Goal: Task Accomplishment & Management: Complete application form

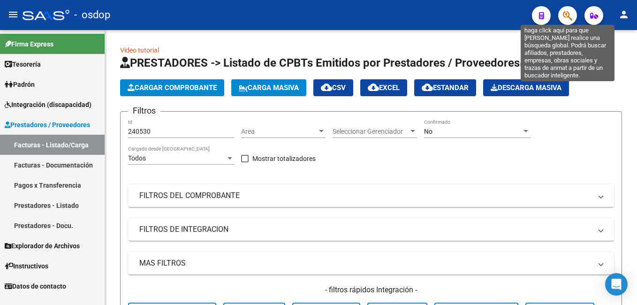
click at [571, 18] on icon "button" at bounding box center [567, 15] width 9 height 11
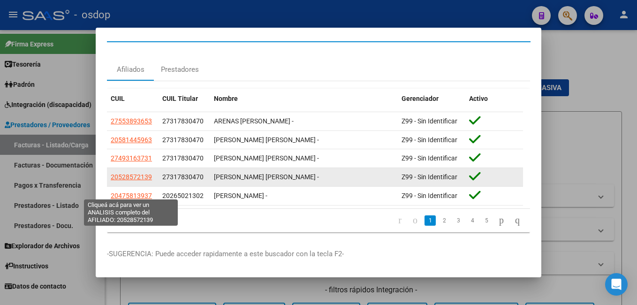
scroll to position [25, 0]
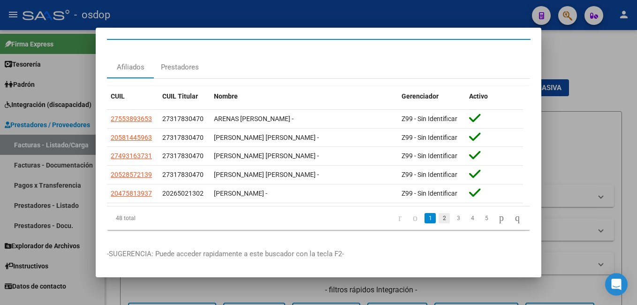
click at [439, 213] on link "2" at bounding box center [444, 218] width 11 height 10
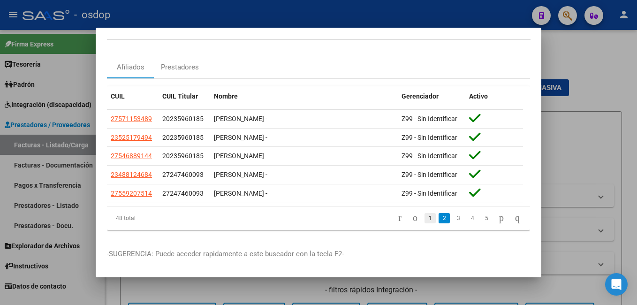
click at [425, 213] on link "1" at bounding box center [430, 218] width 11 height 10
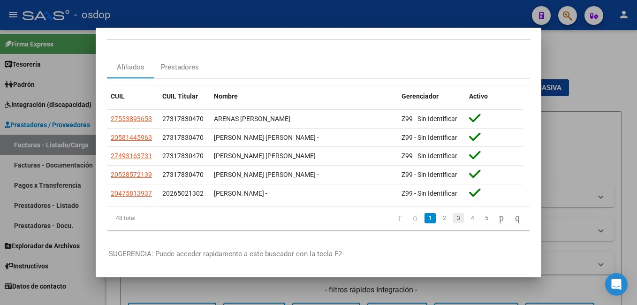
click at [453, 213] on link "3" at bounding box center [458, 218] width 11 height 10
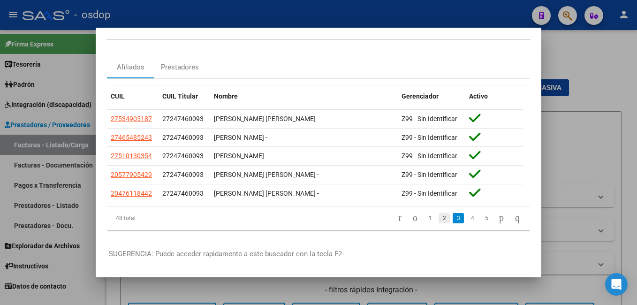
click at [439, 213] on link "2" at bounding box center [444, 218] width 11 height 10
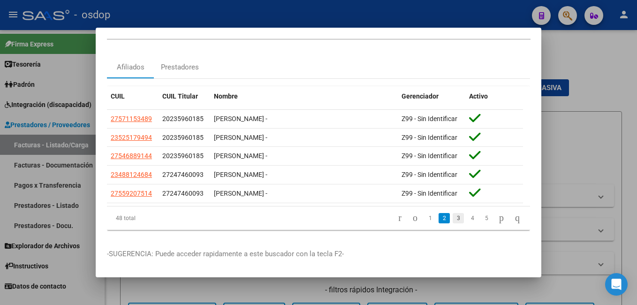
click at [453, 213] on link "3" at bounding box center [458, 218] width 11 height 10
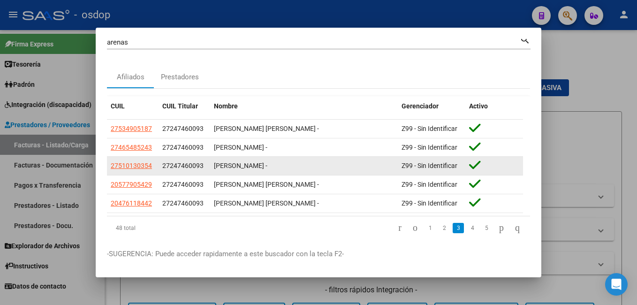
scroll to position [0, 0]
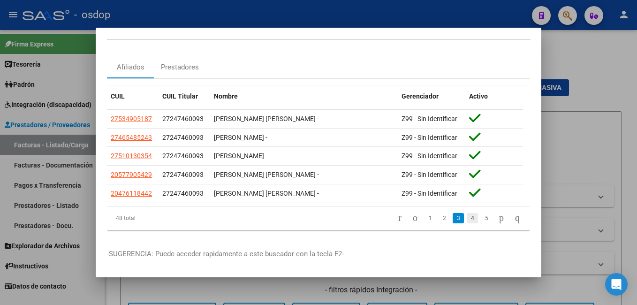
click at [467, 213] on link "4" at bounding box center [472, 218] width 11 height 10
click at [467, 213] on link "5" at bounding box center [472, 218] width 11 height 10
click at [467, 215] on link "6" at bounding box center [472, 218] width 11 height 10
click at [467, 213] on link "7" at bounding box center [472, 218] width 11 height 10
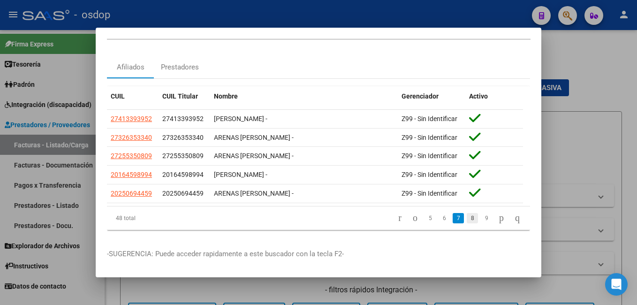
click at [467, 213] on link "8" at bounding box center [472, 218] width 11 height 10
click at [466, 213] on link "9" at bounding box center [471, 218] width 11 height 10
click at [480, 213] on link "10" at bounding box center [486, 218] width 12 height 10
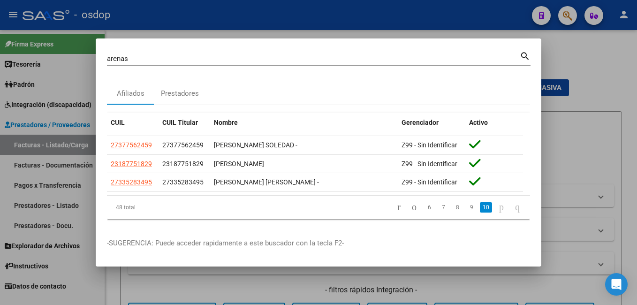
scroll to position [0, 0]
click at [250, 63] on div "arenas Buscar (apellido, dni, cuil, nro traspaso, cuit, obra social)" at bounding box center [313, 59] width 413 height 14
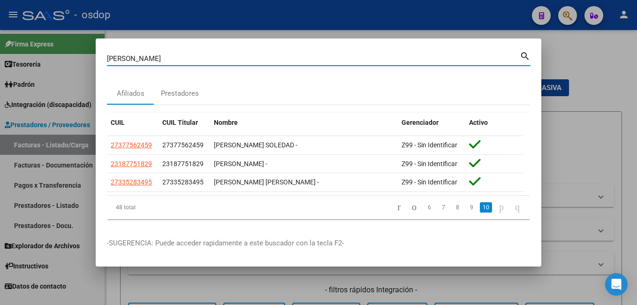
type input "arenas fran"
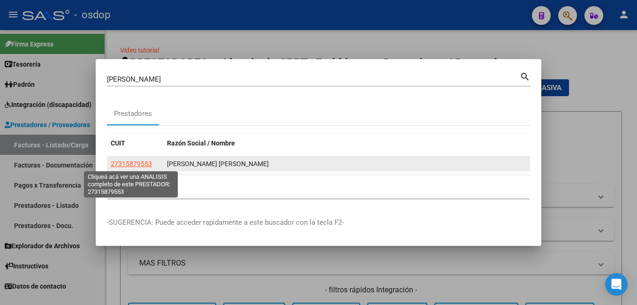
click at [141, 165] on span "27315879553" at bounding box center [131, 164] width 41 height 8
type textarea "27315879553"
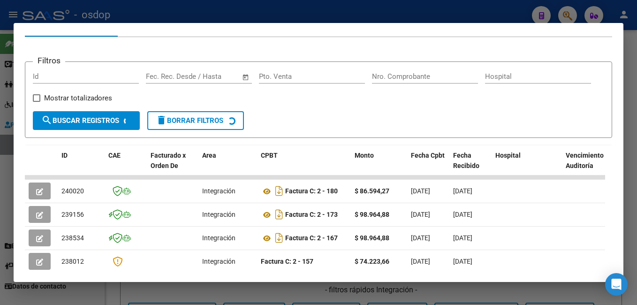
scroll to position [252, 0]
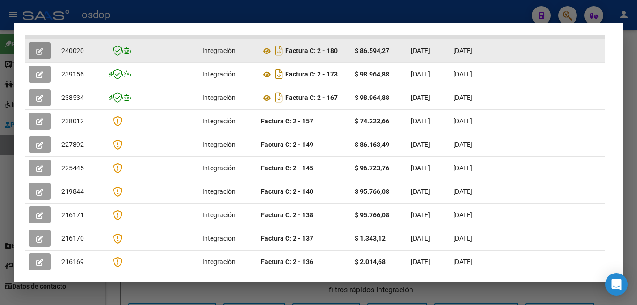
click at [42, 54] on icon "button" at bounding box center [39, 51] width 7 height 7
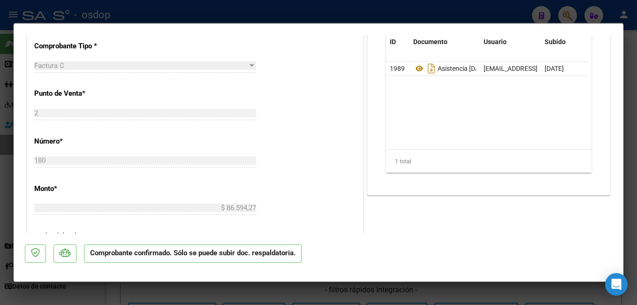
scroll to position [422, 0]
click at [107, 13] on div at bounding box center [318, 152] width 637 height 305
type input "$ 0,00"
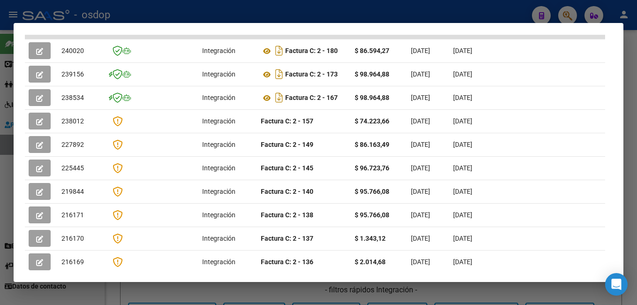
click at [107, 13] on div at bounding box center [318, 152] width 637 height 305
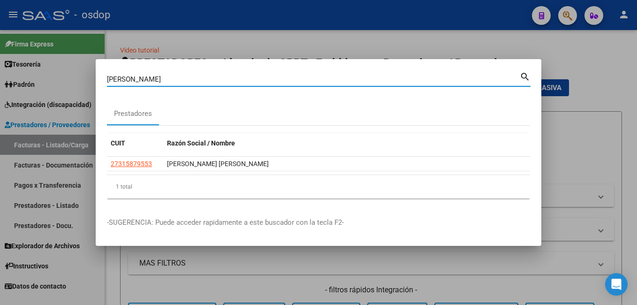
click at [150, 83] on input "arenas fran" at bounding box center [313, 79] width 413 height 8
type input "a"
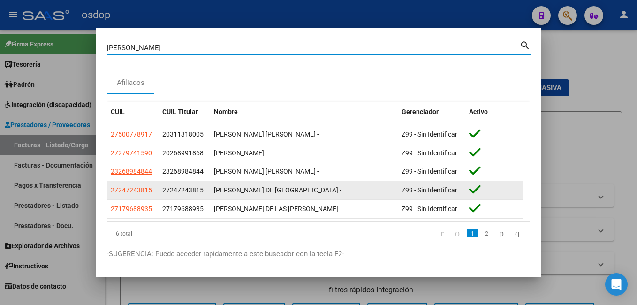
scroll to position [25, 0]
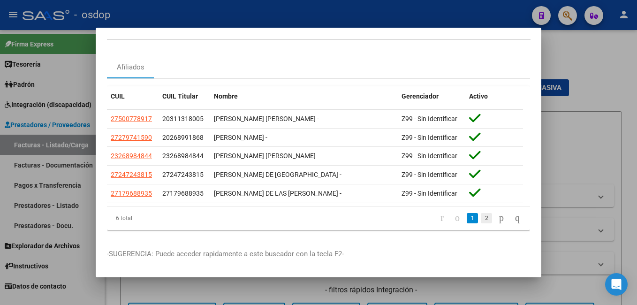
click at [481, 213] on link "2" at bounding box center [486, 218] width 11 height 10
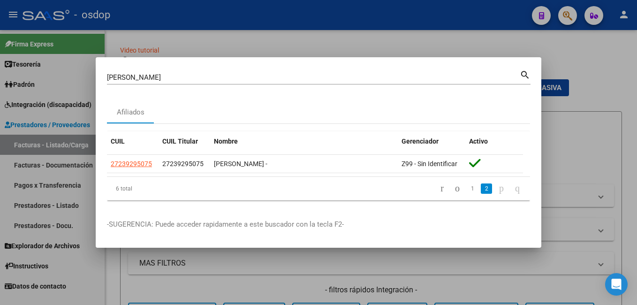
scroll to position [0, 0]
click at [158, 76] on input "cornejo maria" at bounding box center [313, 77] width 413 height 8
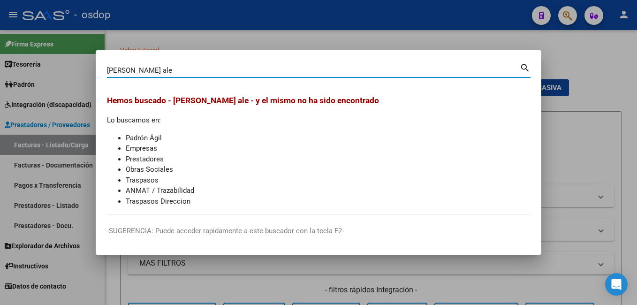
type input "cornejo ale"
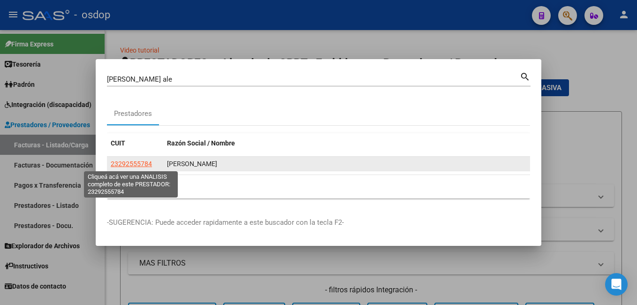
click at [145, 166] on span "23292555784" at bounding box center [131, 164] width 41 height 8
type textarea "23292555784"
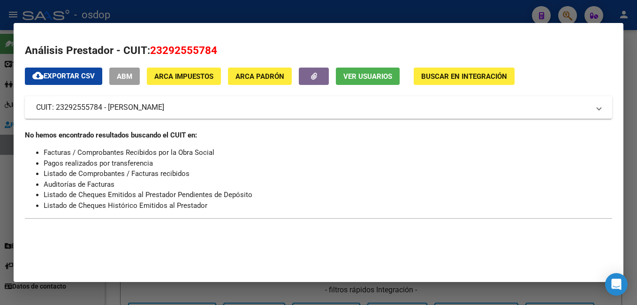
click at [182, 5] on div at bounding box center [318, 152] width 637 height 305
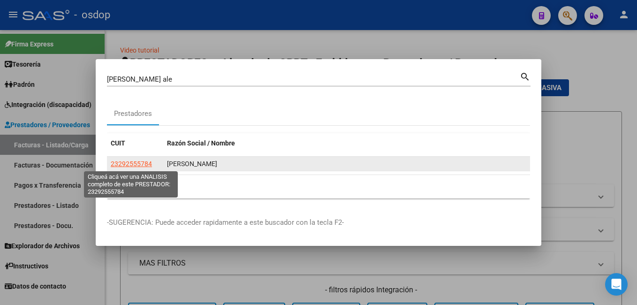
click at [132, 165] on span "23292555784" at bounding box center [131, 164] width 41 height 8
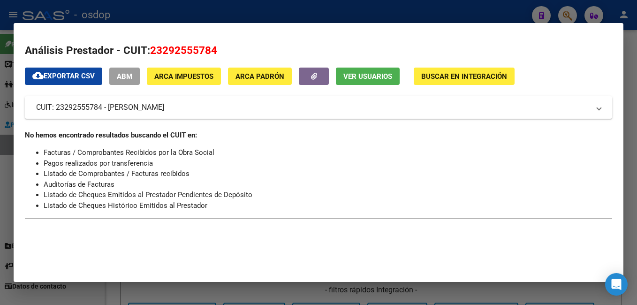
click at [135, 11] on div at bounding box center [318, 152] width 637 height 305
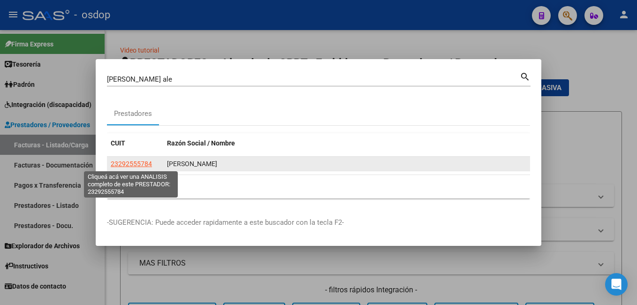
click at [133, 161] on span "23292555784" at bounding box center [131, 164] width 41 height 8
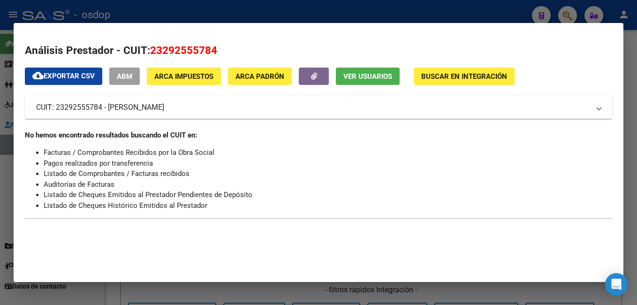
drag, startPoint x: 151, startPoint y: 49, endPoint x: 217, endPoint y: 49, distance: 66.2
click at [217, 49] on span "23292555784" at bounding box center [183, 50] width 67 height 12
drag, startPoint x: 215, startPoint y: 49, endPoint x: 209, endPoint y: 50, distance: 6.2
copy span "23292555784"
click at [152, 10] on div at bounding box center [318, 152] width 637 height 305
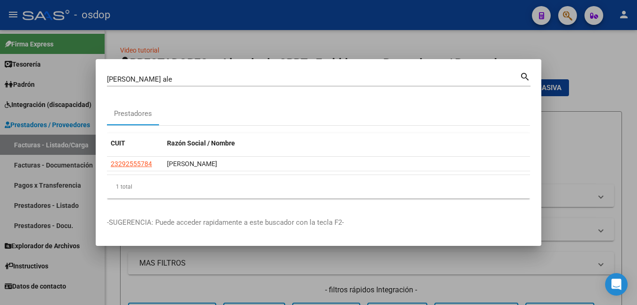
click at [212, 41] on div at bounding box center [318, 152] width 637 height 305
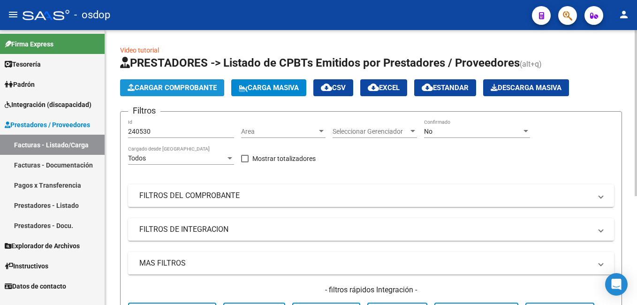
click at [158, 90] on span "Cargar Comprobante" at bounding box center [172, 88] width 89 height 8
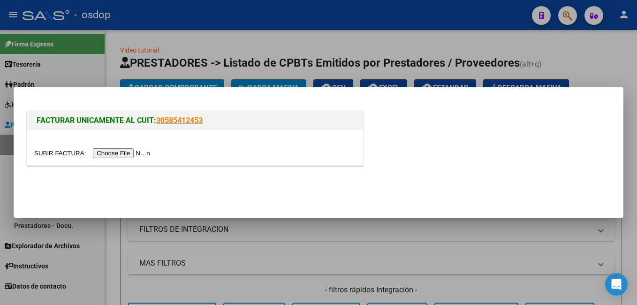
click at [375, 49] on div at bounding box center [318, 152] width 637 height 305
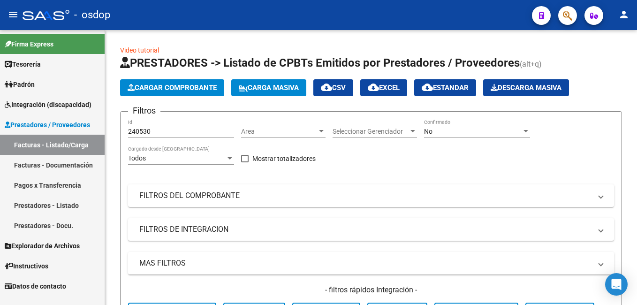
click at [560, 15] on button "button" at bounding box center [567, 15] width 19 height 19
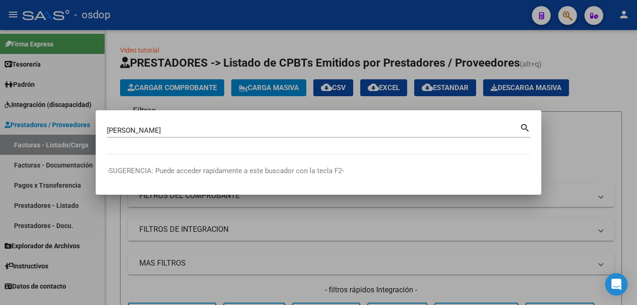
click at [522, 127] on mat-icon "search" at bounding box center [525, 127] width 11 height 11
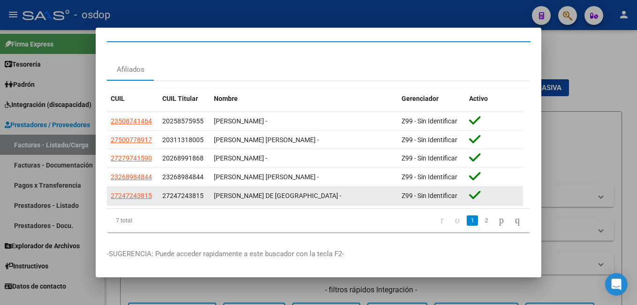
scroll to position [25, 0]
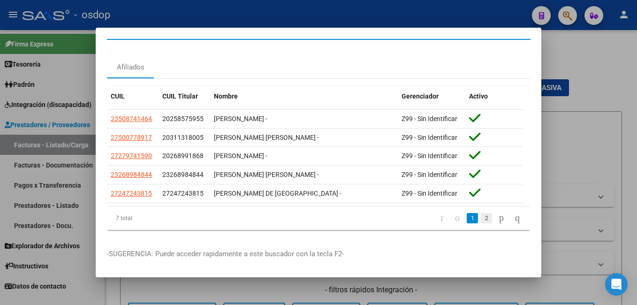
click at [481, 213] on link "2" at bounding box center [486, 218] width 11 height 10
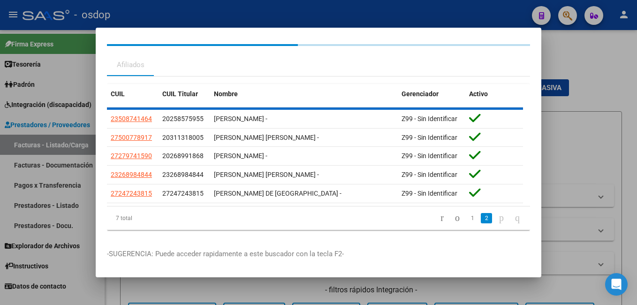
scroll to position [0, 0]
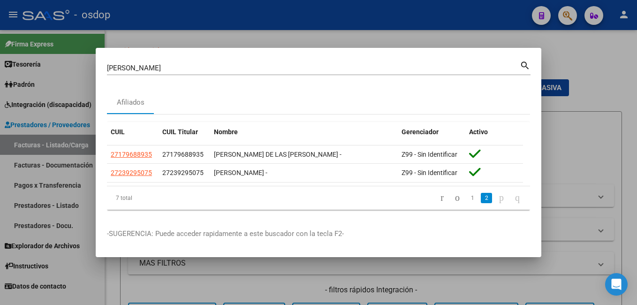
click at [152, 65] on input "cornejo mari" at bounding box center [313, 68] width 413 height 8
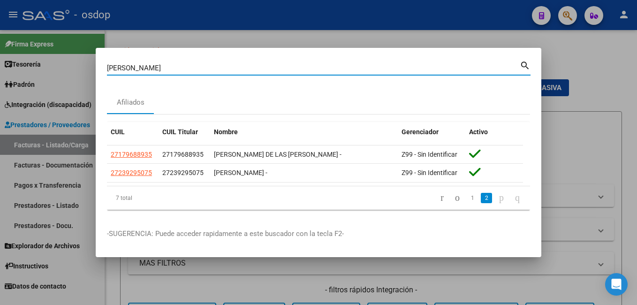
type input "cornejo maria alej"
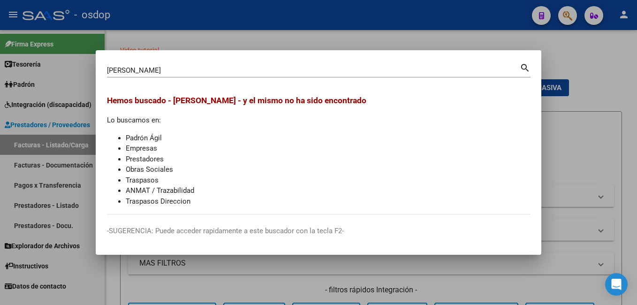
click at [476, 37] on div at bounding box center [318, 152] width 637 height 305
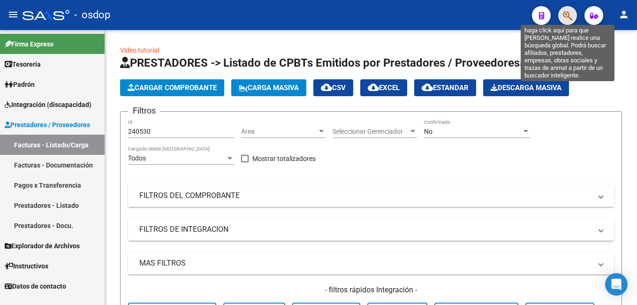
click at [564, 15] on icon "button" at bounding box center [567, 15] width 9 height 11
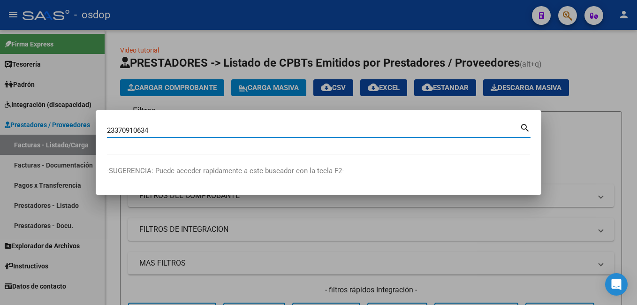
type input "23370910634"
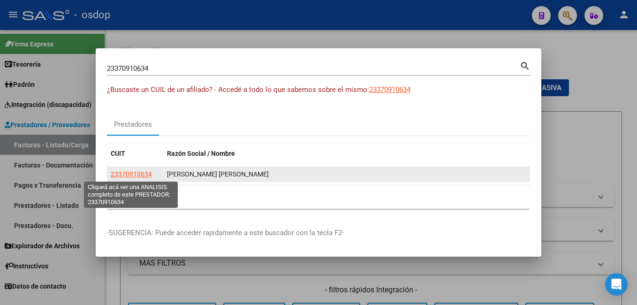
click at [130, 175] on span "23370910634" at bounding box center [131, 174] width 41 height 8
type textarea "23370910634"
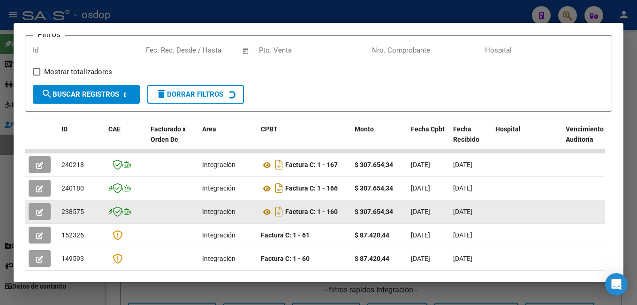
scroll to position [141, 0]
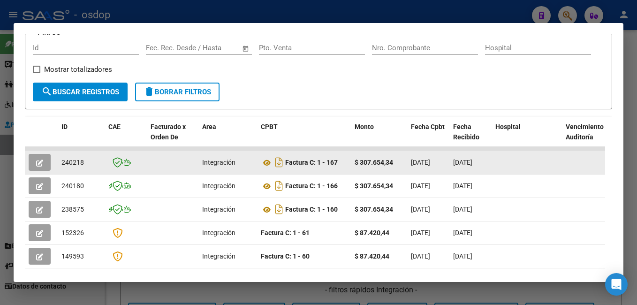
click at [36, 161] on button "button" at bounding box center [40, 162] width 22 height 17
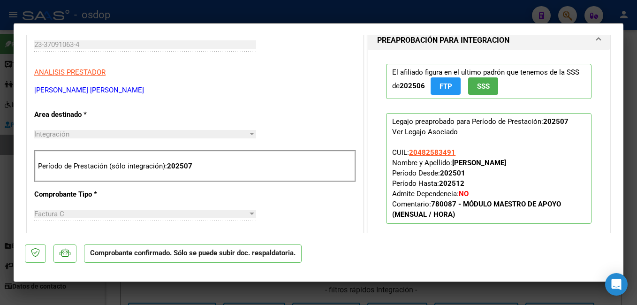
scroll to position [235, 0]
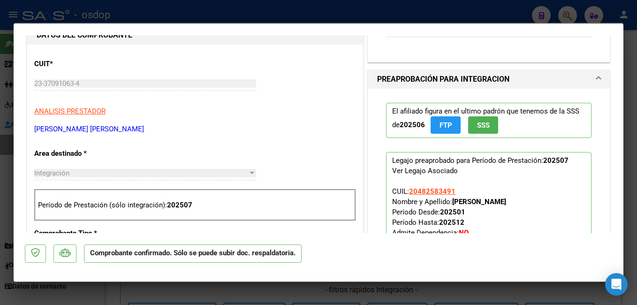
click at [258, 9] on div at bounding box center [318, 152] width 637 height 305
type input "$ 0,00"
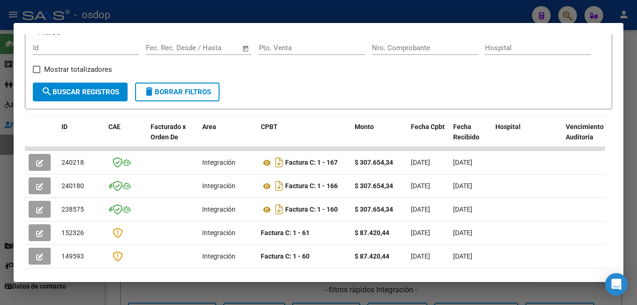
click at [258, 9] on div at bounding box center [318, 152] width 637 height 305
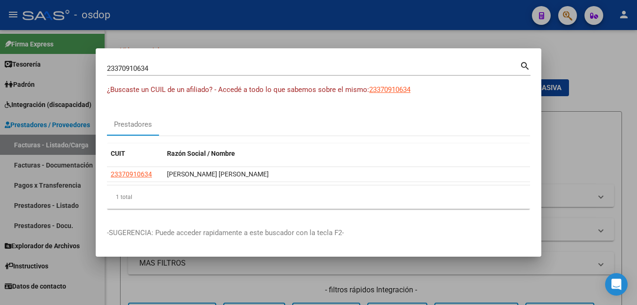
click at [258, 9] on div at bounding box center [318, 152] width 637 height 305
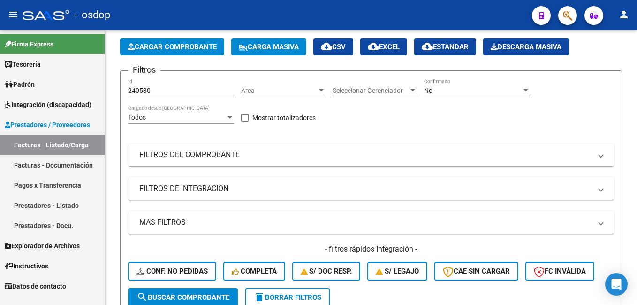
scroll to position [39, 0]
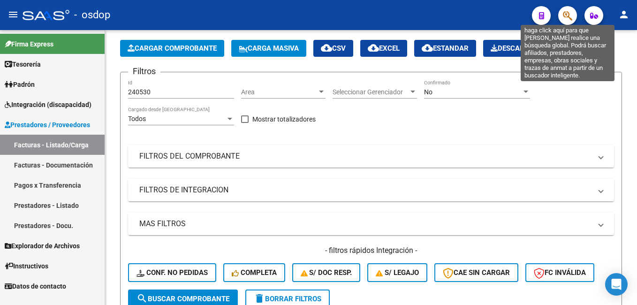
click at [568, 14] on icon "button" at bounding box center [567, 15] width 9 height 11
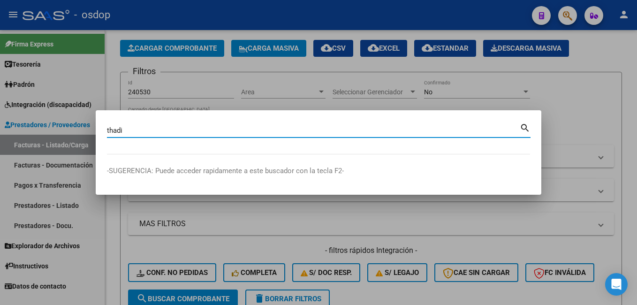
type input "thadi"
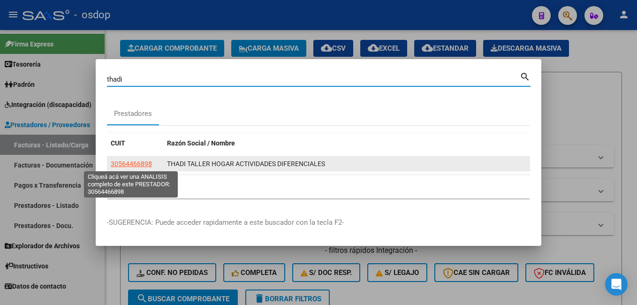
click at [140, 162] on span "30564466898" at bounding box center [131, 164] width 41 height 8
type textarea "30564466898"
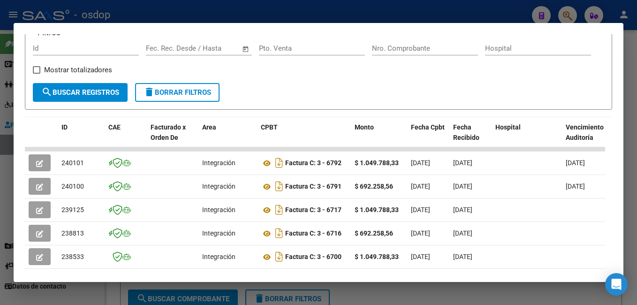
scroll to position [141, 0]
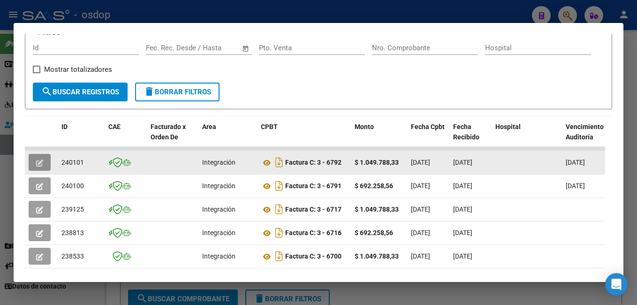
click at [40, 167] on icon "button" at bounding box center [39, 163] width 7 height 7
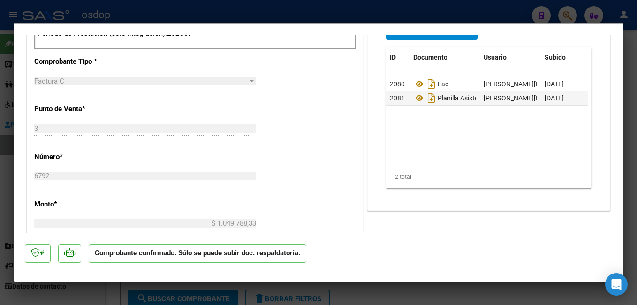
scroll to position [422, 0]
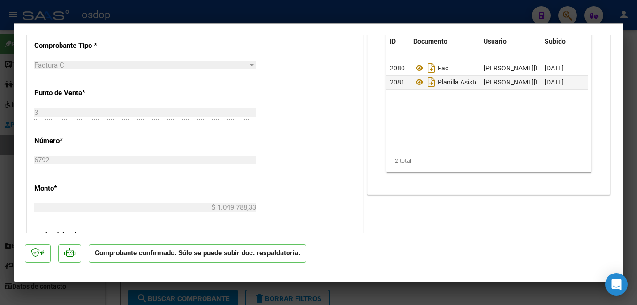
click at [163, 19] on div at bounding box center [318, 152] width 637 height 305
type input "$ 0,00"
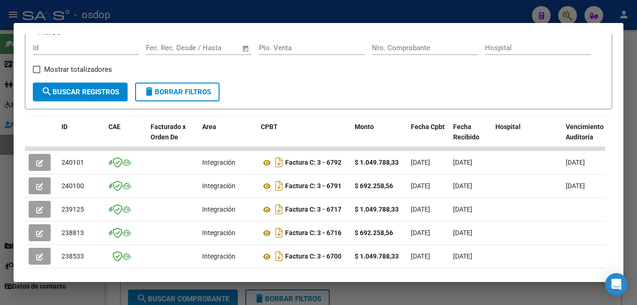
click at [164, 17] on div at bounding box center [318, 152] width 637 height 305
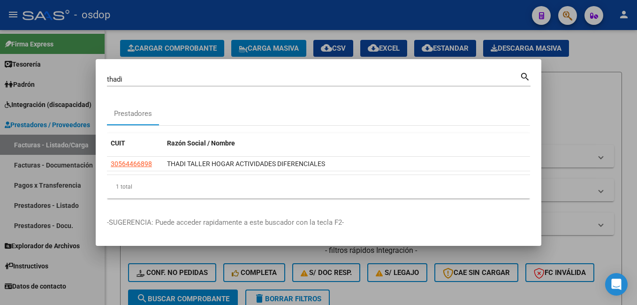
click at [156, 76] on input "thadi" at bounding box center [313, 79] width 413 height 8
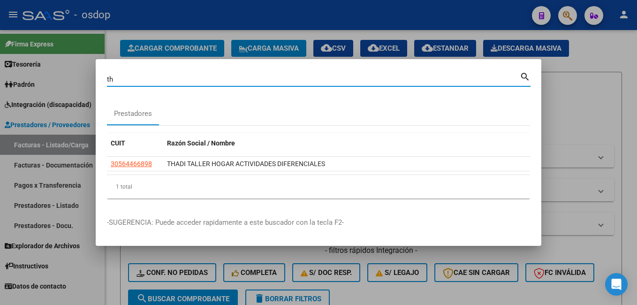
type input "t"
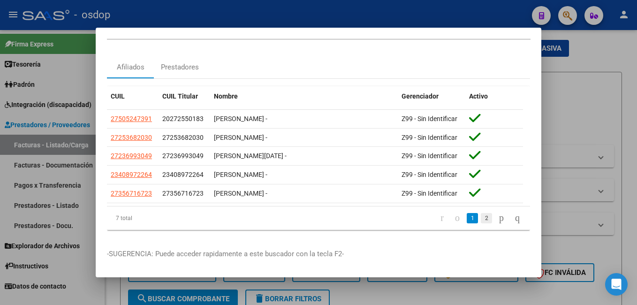
click at [481, 213] on link "2" at bounding box center [486, 218] width 11 height 10
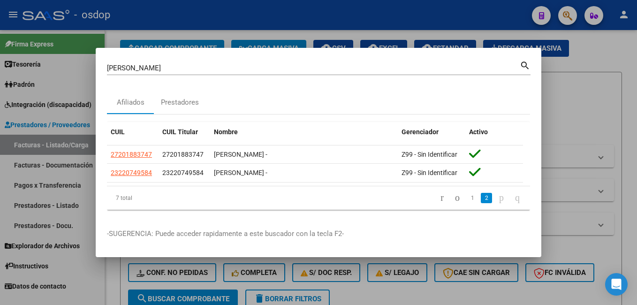
click at [211, 70] on input "cerin" at bounding box center [313, 68] width 413 height 8
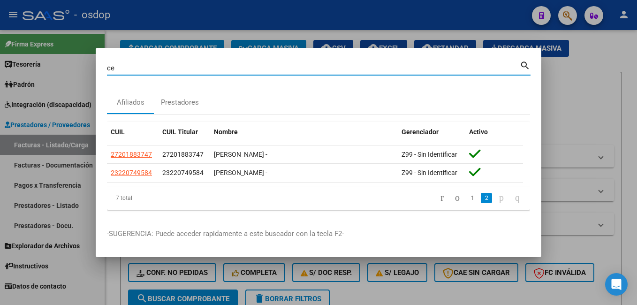
type input "c"
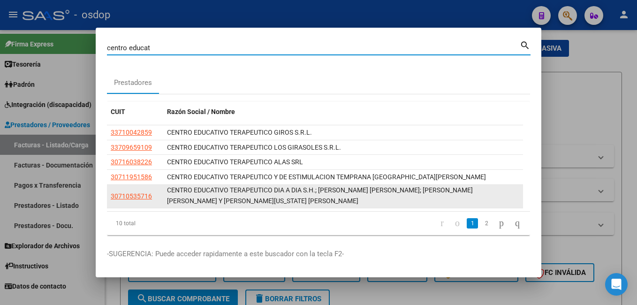
scroll to position [2, 0]
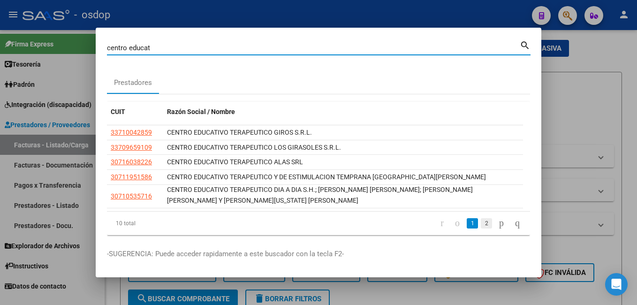
click at [481, 224] on link "2" at bounding box center [486, 223] width 11 height 10
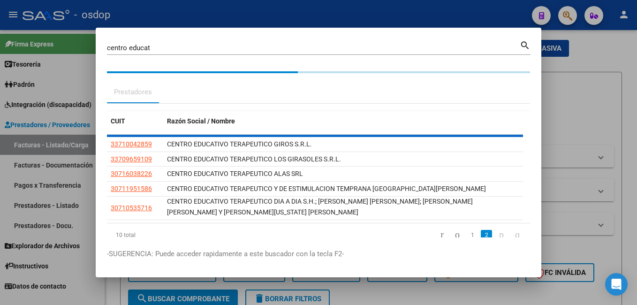
scroll to position [0, 0]
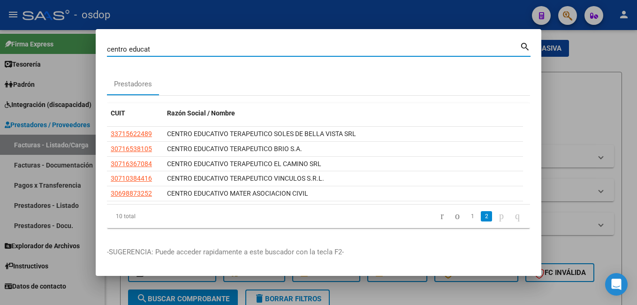
click at [155, 51] on input "centro educat" at bounding box center [313, 49] width 413 height 8
type input "centro de rehabilita"
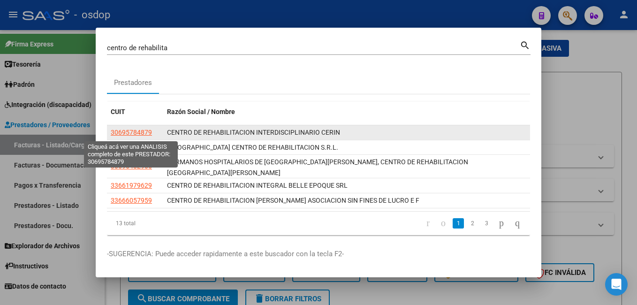
click at [130, 133] on span "30695784879" at bounding box center [131, 133] width 41 height 8
type textarea "30695784879"
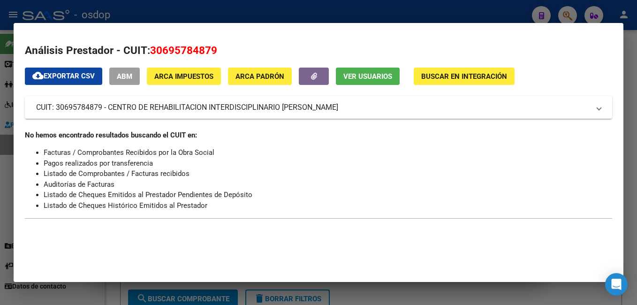
click at [296, 12] on div at bounding box center [318, 152] width 637 height 305
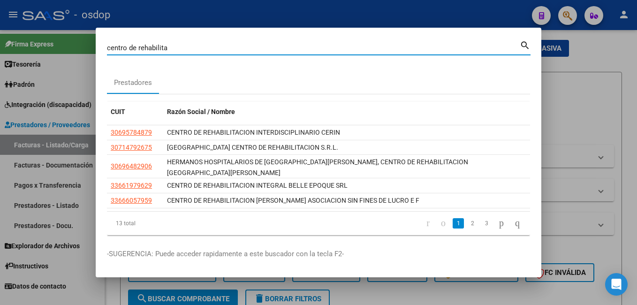
click at [173, 46] on input "centro de rehabilita" at bounding box center [313, 48] width 413 height 8
type input "c"
type input "thadi"
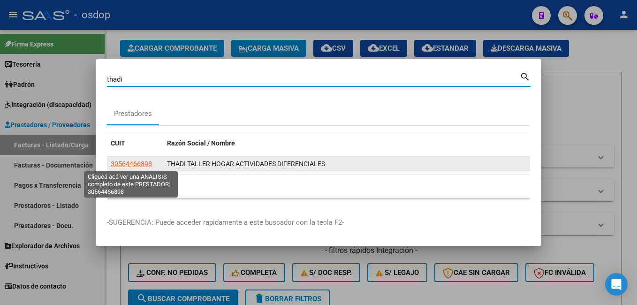
click at [146, 163] on span "30564466898" at bounding box center [131, 164] width 41 height 8
type textarea "30564466898"
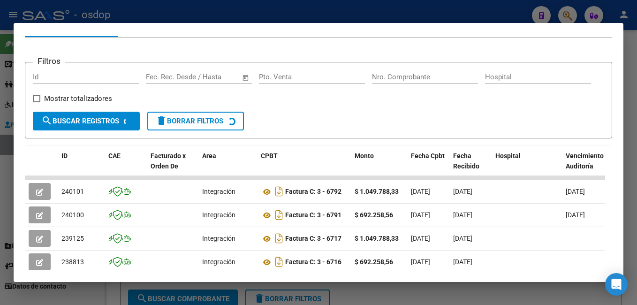
scroll to position [159, 0]
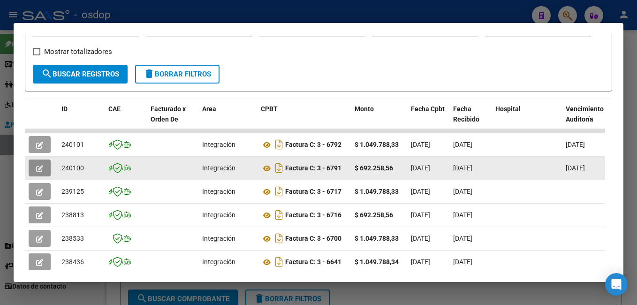
click at [39, 169] on icon "button" at bounding box center [39, 168] width 7 height 7
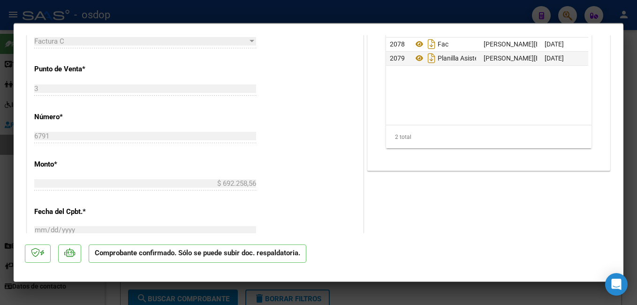
scroll to position [469, 0]
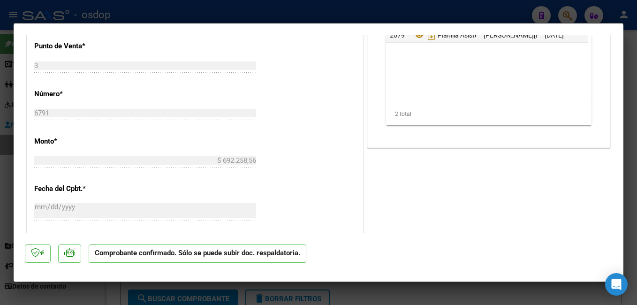
click at [294, 13] on div at bounding box center [318, 152] width 637 height 305
type input "$ 0,00"
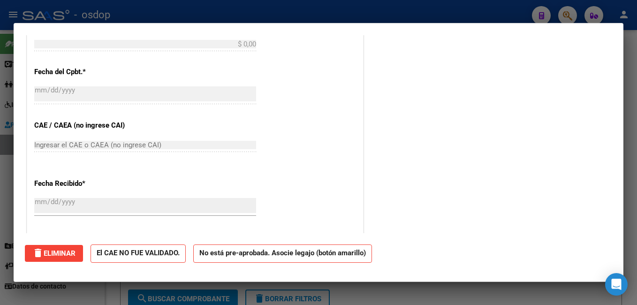
scroll to position [352, 0]
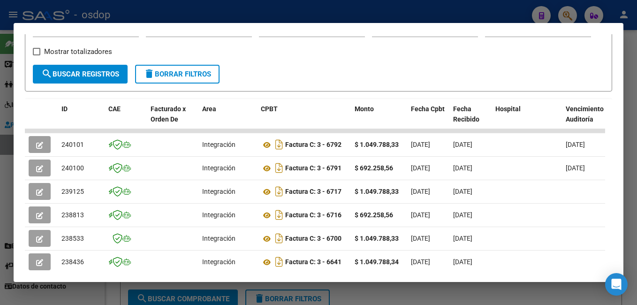
click at [241, 13] on div at bounding box center [318, 152] width 637 height 305
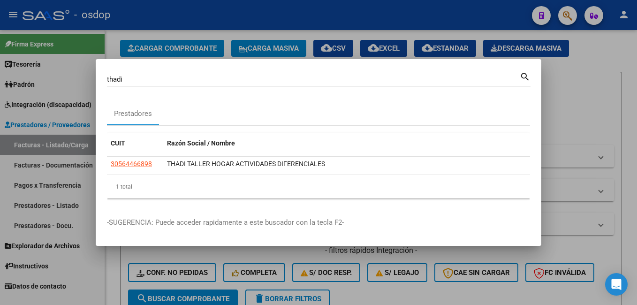
click at [235, 40] on div at bounding box center [318, 152] width 637 height 305
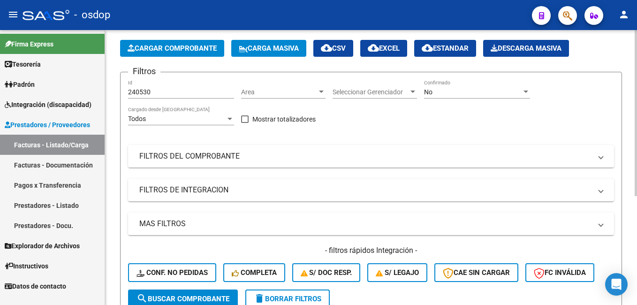
scroll to position [0, 0]
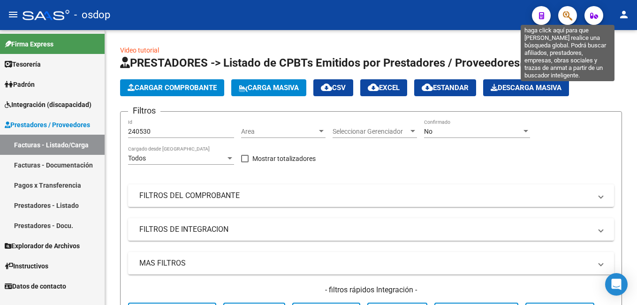
click at [569, 18] on icon "button" at bounding box center [567, 15] width 9 height 11
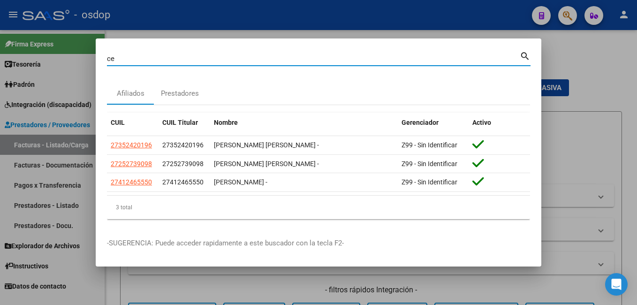
type input "c"
type input "CERAL"
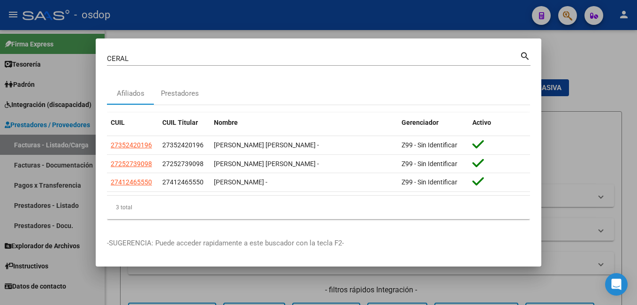
click at [597, 54] on div at bounding box center [318, 152] width 637 height 305
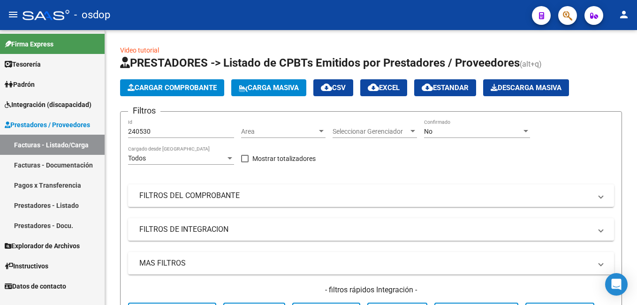
click at [563, 16] on button "button" at bounding box center [567, 15] width 19 height 19
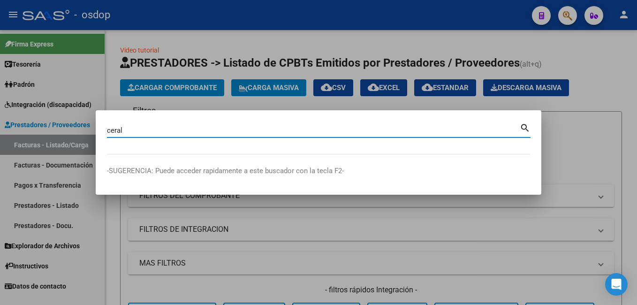
type input "ceral"
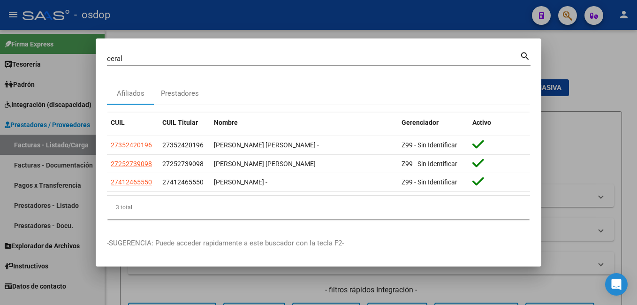
click at [310, 30] on div at bounding box center [318, 152] width 637 height 305
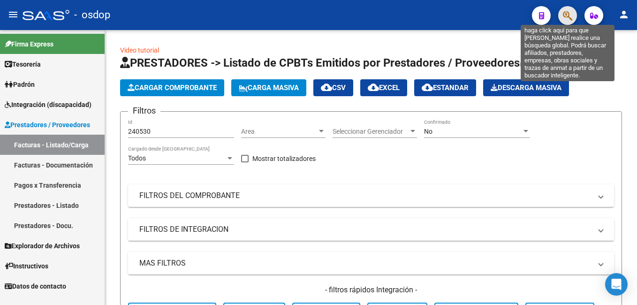
click at [571, 14] on icon "button" at bounding box center [567, 15] width 9 height 11
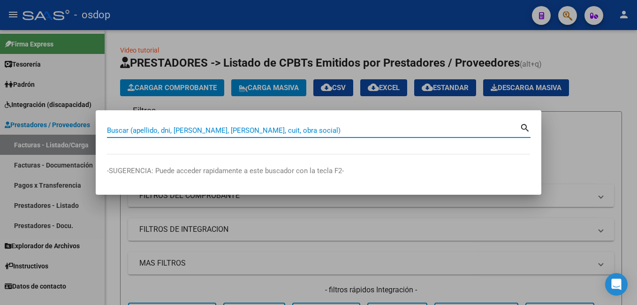
click at [331, 39] on div at bounding box center [318, 152] width 637 height 305
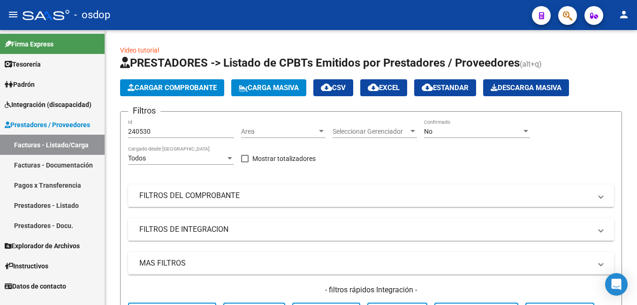
click at [558, 12] on app-search-popup at bounding box center [567, 14] width 19 height 12
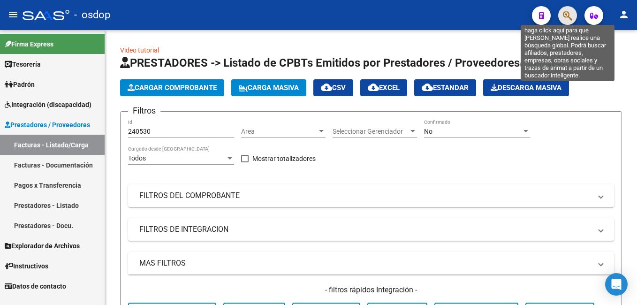
click at [567, 16] on icon "button" at bounding box center [567, 15] width 9 height 11
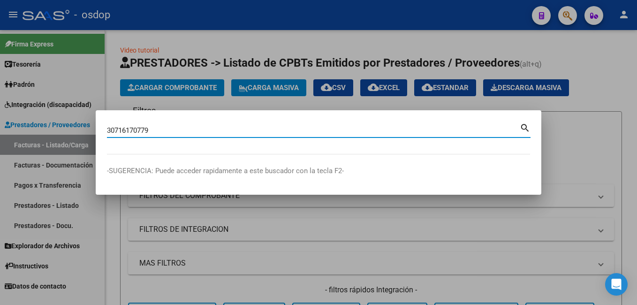
type input "30716170779"
click at [526, 129] on mat-icon "search" at bounding box center [525, 127] width 11 height 11
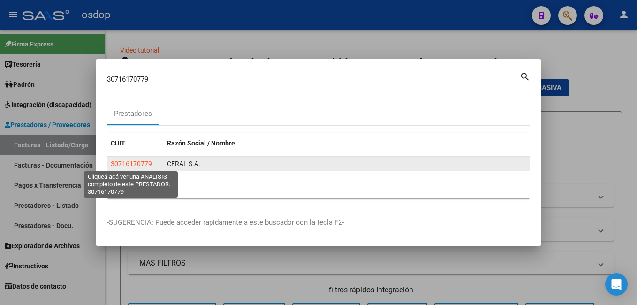
click at [136, 166] on span "30716170779" at bounding box center [131, 164] width 41 height 8
type textarea "30716170779"
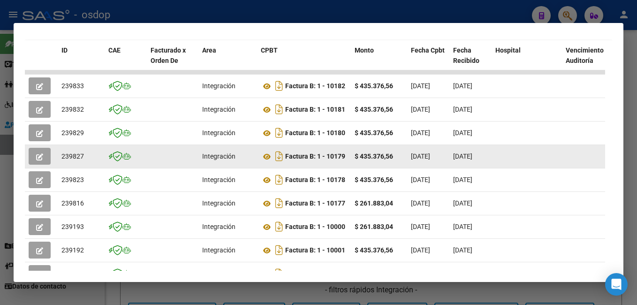
scroll to position [235, 0]
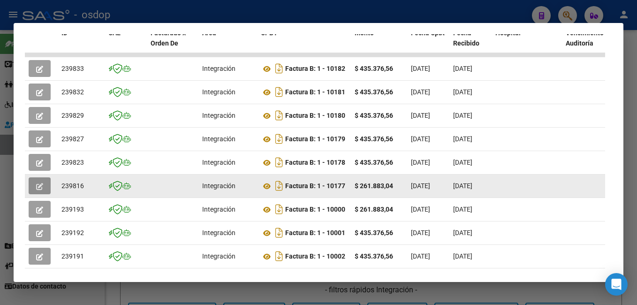
click at [41, 190] on icon "button" at bounding box center [39, 186] width 7 height 7
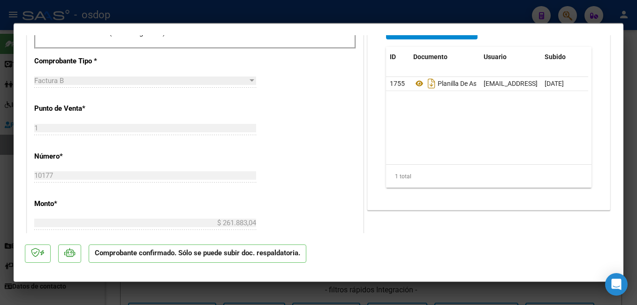
scroll to position [422, 0]
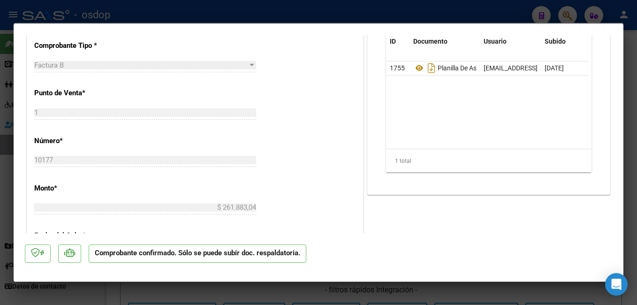
click at [243, 18] on div at bounding box center [318, 152] width 637 height 305
type input "$ 0,00"
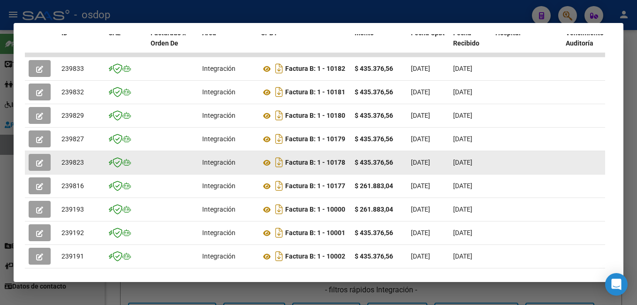
click at [38, 166] on icon "button" at bounding box center [39, 163] width 7 height 7
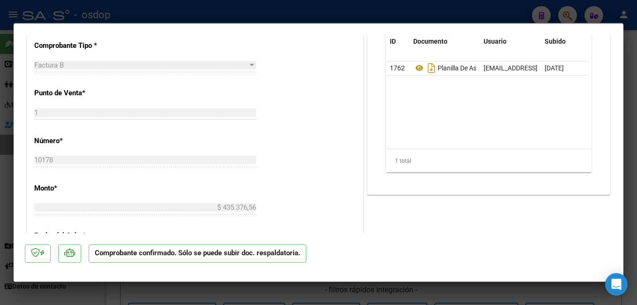
click at [254, 15] on div at bounding box center [318, 152] width 637 height 305
type input "$ 0,00"
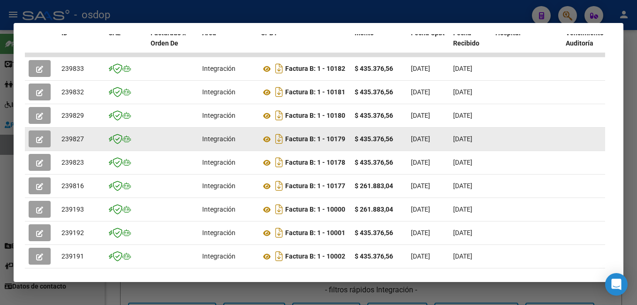
click at [44, 143] on button "button" at bounding box center [40, 138] width 22 height 17
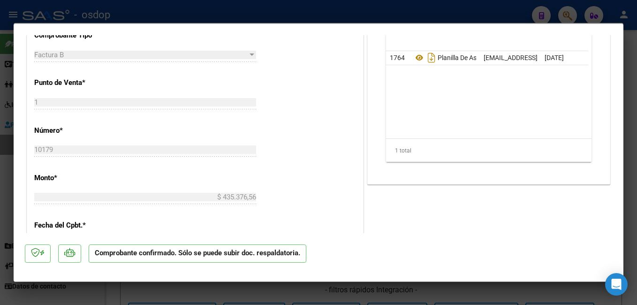
scroll to position [469, 0]
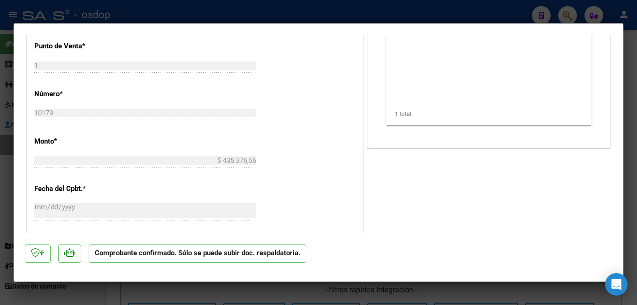
click at [201, 6] on div at bounding box center [318, 152] width 637 height 305
type input "$ 0,00"
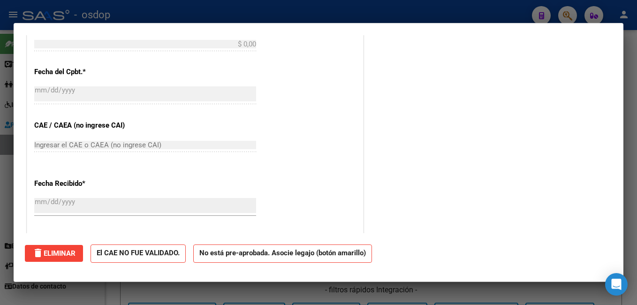
scroll to position [0, 0]
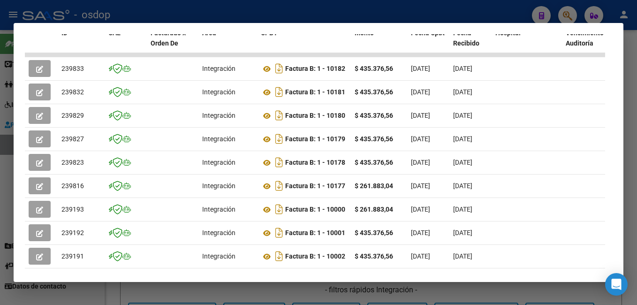
click at [201, 8] on div at bounding box center [318, 152] width 637 height 305
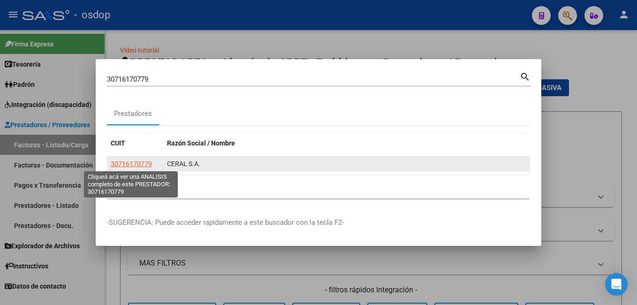
click at [123, 163] on span "30716170779" at bounding box center [131, 164] width 41 height 8
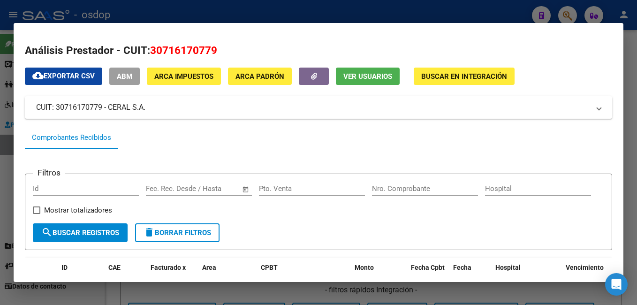
click at [139, 2] on div at bounding box center [318, 152] width 637 height 305
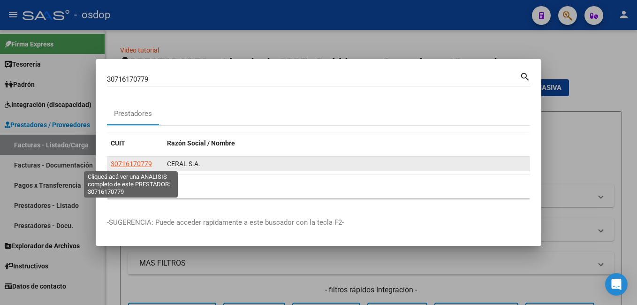
click at [145, 164] on span "30716170779" at bounding box center [131, 164] width 41 height 8
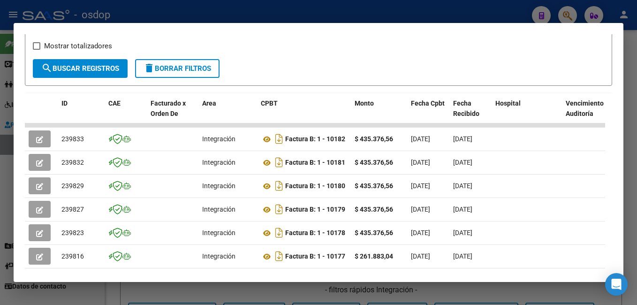
scroll to position [235, 0]
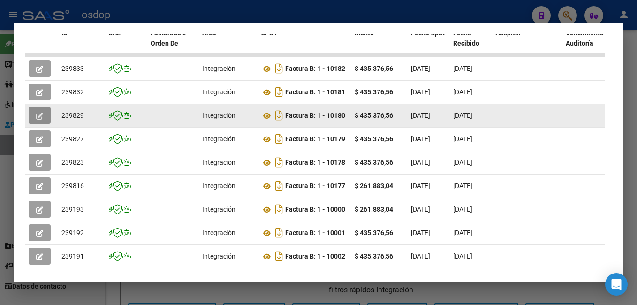
click at [40, 120] on icon "button" at bounding box center [39, 116] width 7 height 7
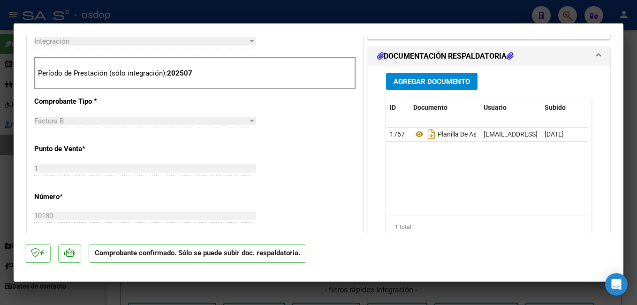
scroll to position [422, 0]
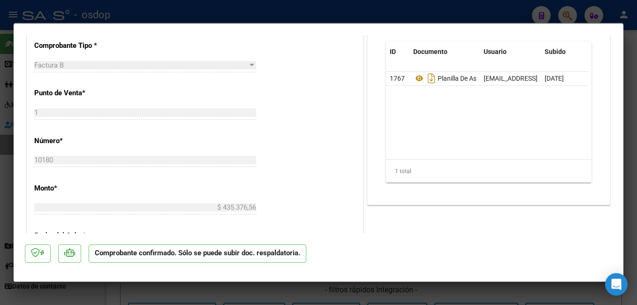
click at [226, 17] on div at bounding box center [318, 152] width 637 height 305
type input "$ 0,00"
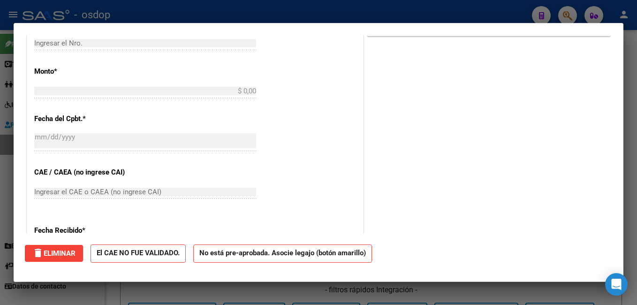
scroll to position [0, 0]
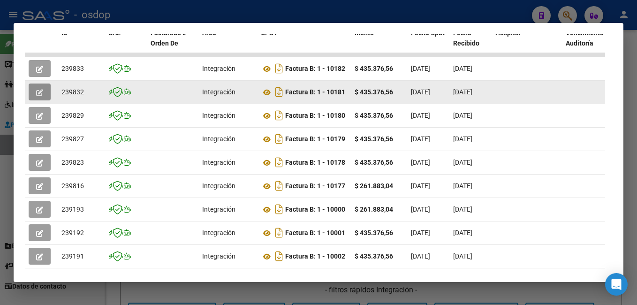
click at [40, 96] on icon "button" at bounding box center [39, 92] width 7 height 7
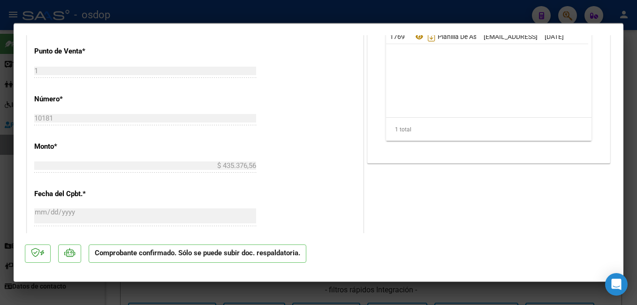
scroll to position [469, 0]
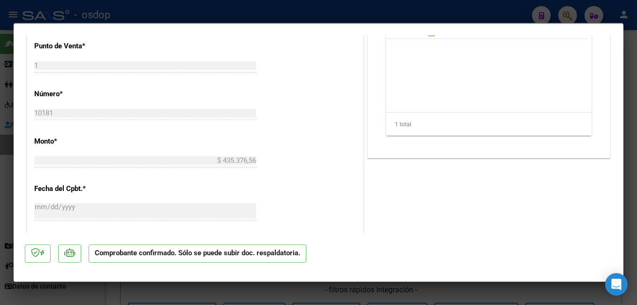
click at [199, 11] on div at bounding box center [318, 152] width 637 height 305
type input "$ 0,00"
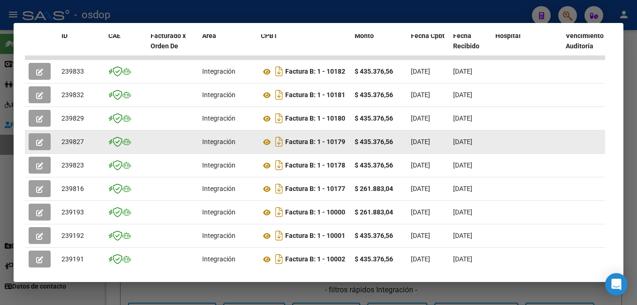
scroll to position [218, 0]
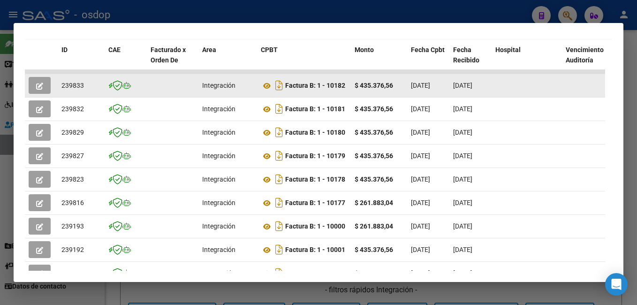
click at [38, 90] on icon "button" at bounding box center [39, 86] width 7 height 7
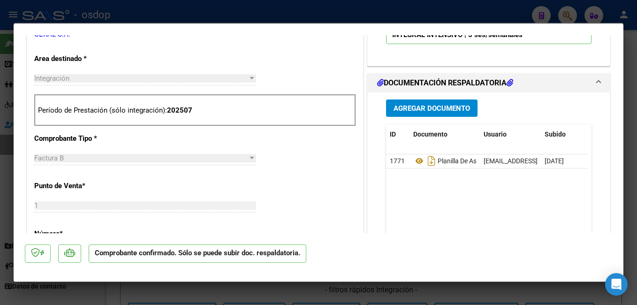
scroll to position [329, 0]
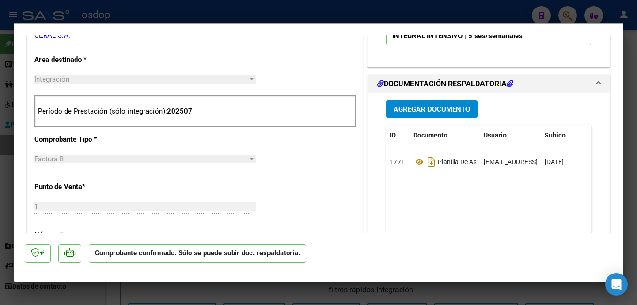
drag, startPoint x: 625, startPoint y: 131, endPoint x: 627, endPoint y: 99, distance: 32.9
click at [627, 99] on div at bounding box center [318, 152] width 637 height 305
type input "$ 0,00"
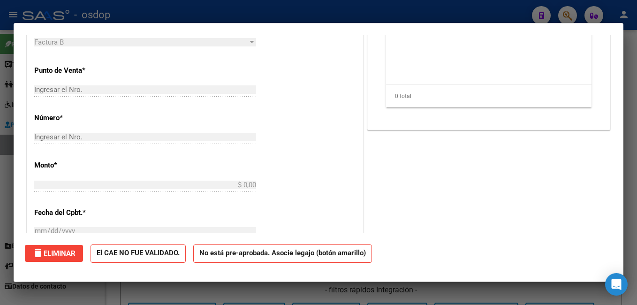
scroll to position [0, 0]
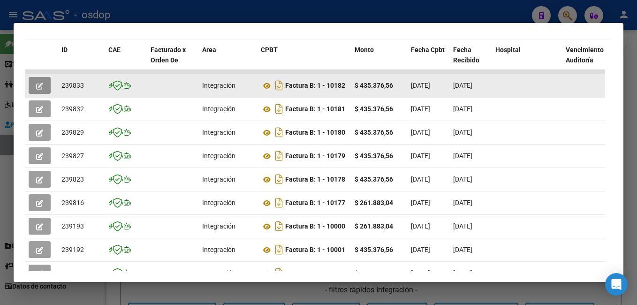
click at [42, 84] on button "button" at bounding box center [40, 85] width 22 height 17
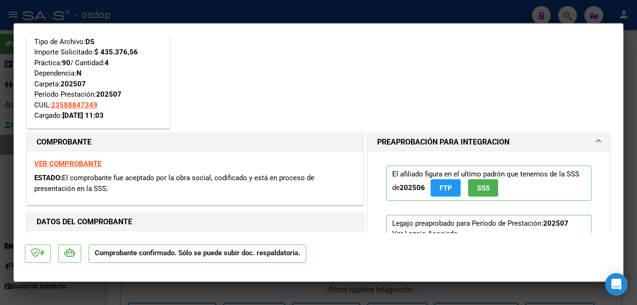
scroll to position [47, 0]
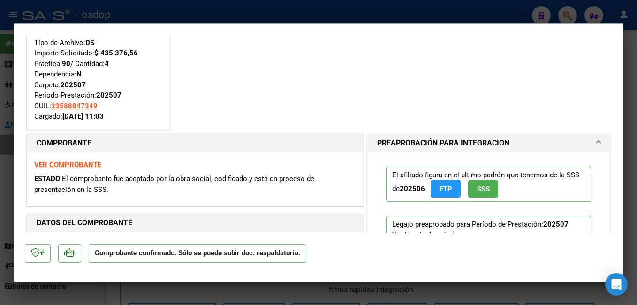
click at [283, 4] on div at bounding box center [318, 152] width 637 height 305
type input "$ 0,00"
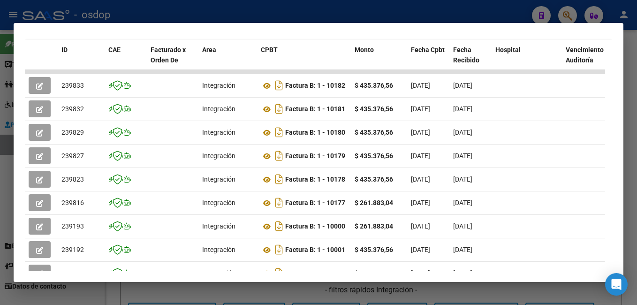
click at [161, 8] on div at bounding box center [318, 152] width 637 height 305
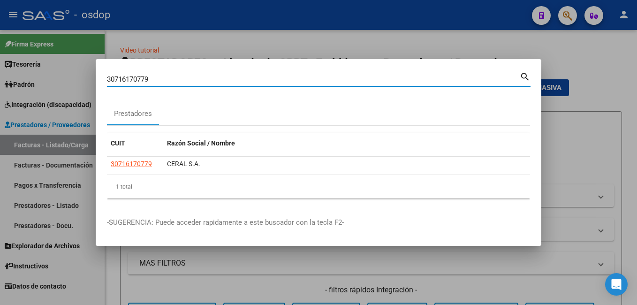
click at [169, 78] on input "30716170779" at bounding box center [313, 79] width 413 height 8
type input "3"
type input "olivares tivani"
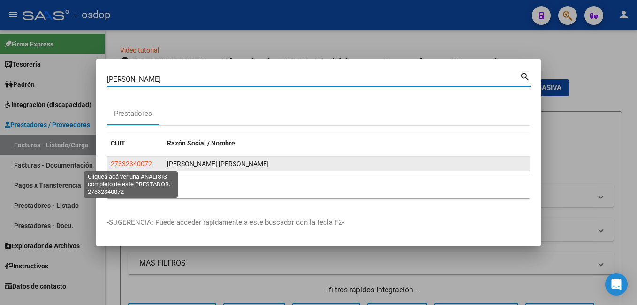
click at [128, 163] on span "27332340072" at bounding box center [131, 164] width 41 height 8
type textarea "27332340072"
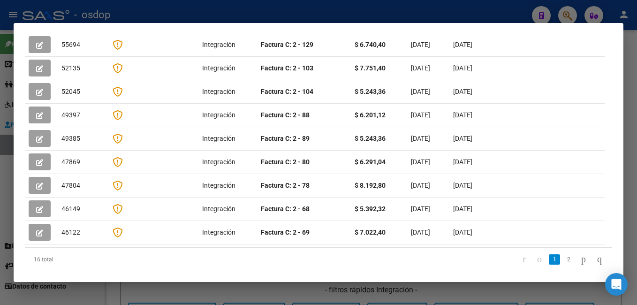
scroll to position [288, 0]
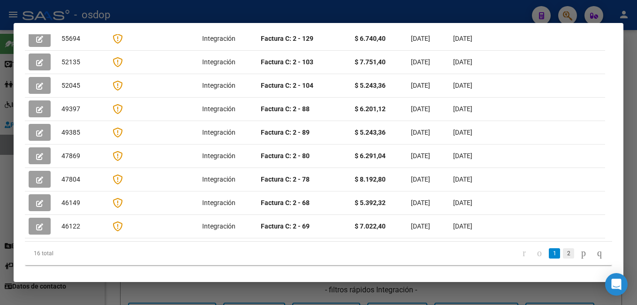
click at [563, 248] on link "2" at bounding box center [568, 253] width 11 height 10
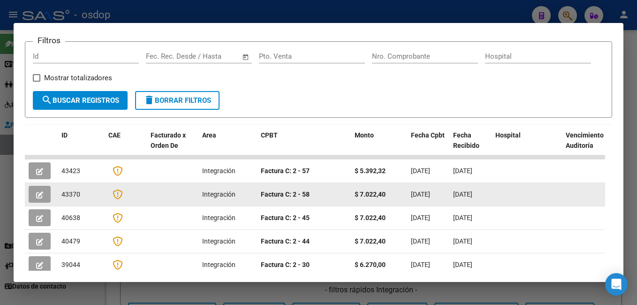
scroll to position [204, 0]
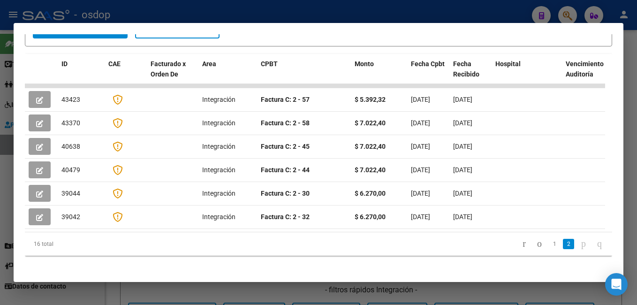
click at [225, 14] on div at bounding box center [318, 152] width 637 height 305
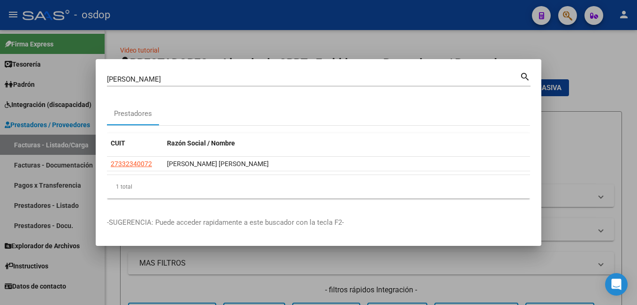
click at [188, 83] on input "olivares tivani" at bounding box center [313, 79] width 413 height 8
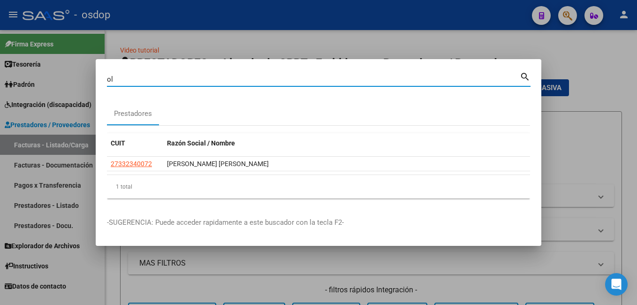
type input "o"
type input "marzetti ga"
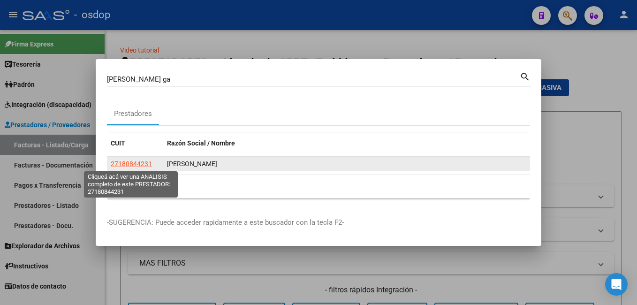
click at [140, 165] on span "27180844231" at bounding box center [131, 164] width 41 height 8
type textarea "27180844231"
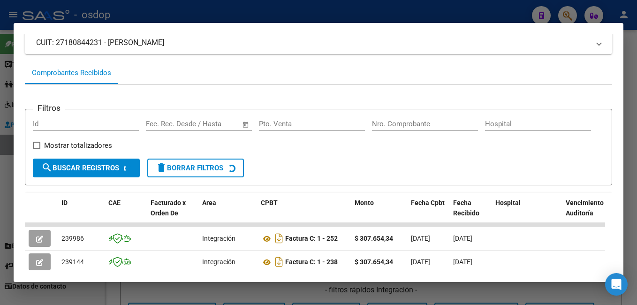
scroll to position [124, 0]
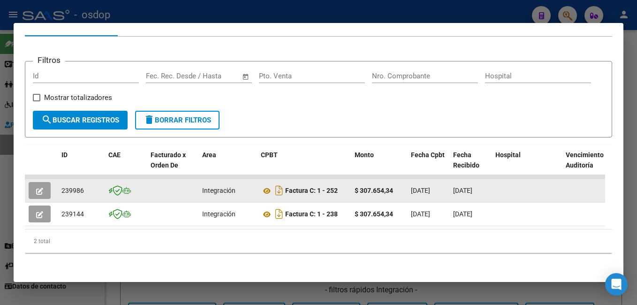
click at [35, 182] on button "button" at bounding box center [40, 190] width 22 height 17
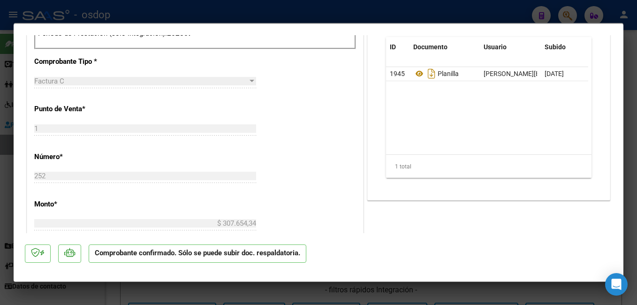
scroll to position [422, 0]
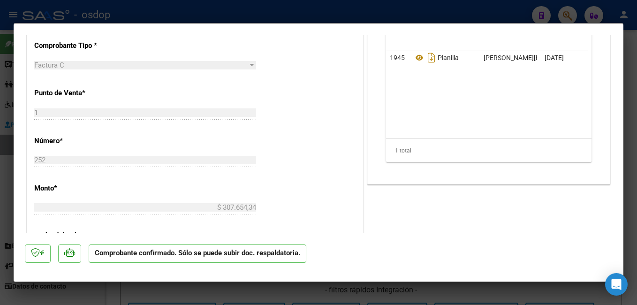
click at [141, 9] on div at bounding box center [318, 152] width 637 height 305
type input "$ 0,00"
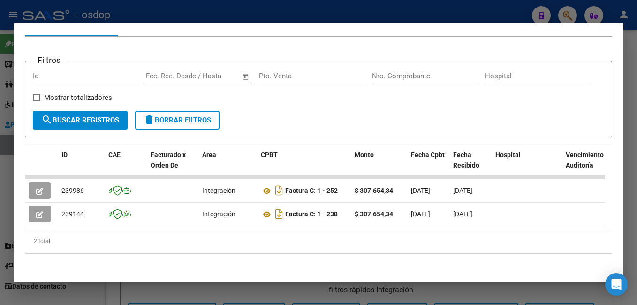
click at [154, 17] on div at bounding box center [318, 152] width 637 height 305
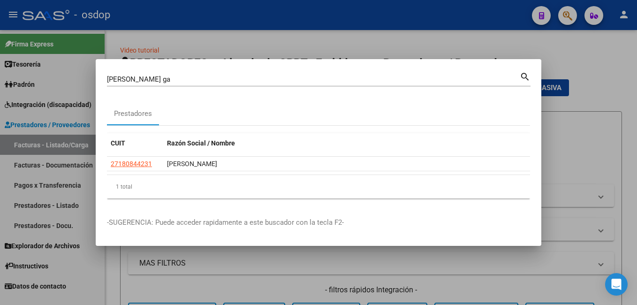
click at [155, 78] on input "marzetti ga" at bounding box center [313, 79] width 413 height 8
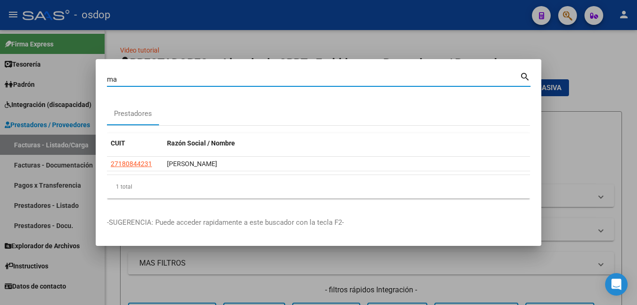
type input "m"
type input "olguin ver"
click at [524, 76] on mat-icon "search" at bounding box center [525, 75] width 11 height 11
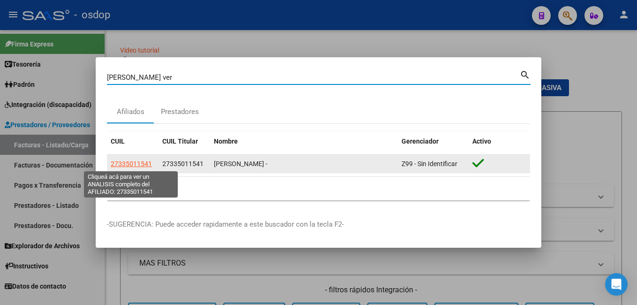
click at [140, 160] on span "27335011541" at bounding box center [131, 164] width 41 height 8
type textarea "27335011541"
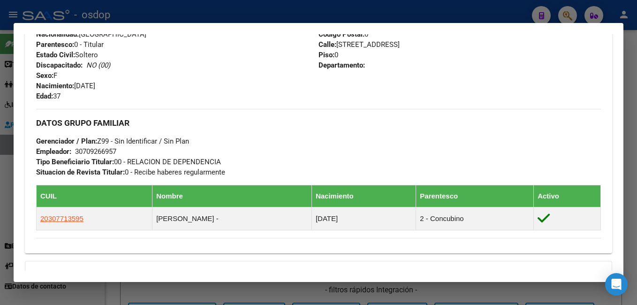
scroll to position [375, 0]
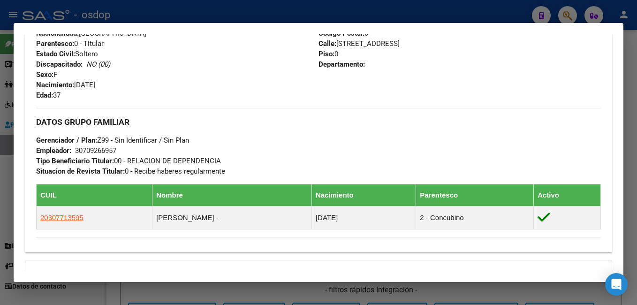
click at [228, 15] on div at bounding box center [318, 152] width 637 height 305
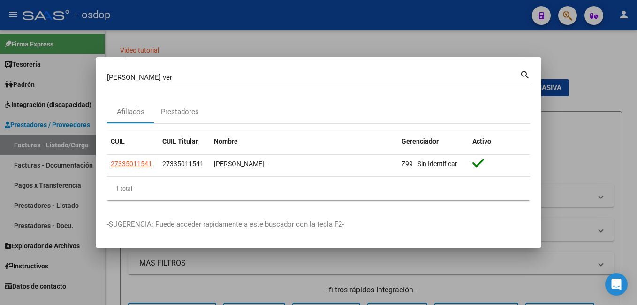
click at [226, 45] on div at bounding box center [318, 152] width 637 height 305
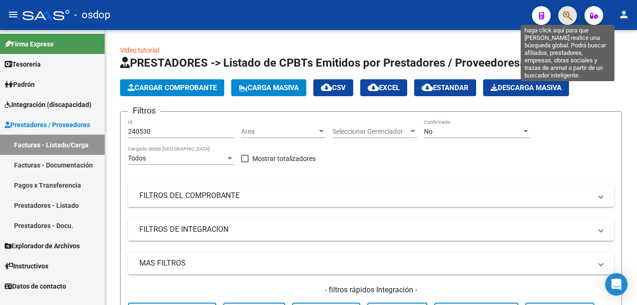
click at [570, 15] on icon "button" at bounding box center [567, 15] width 9 height 11
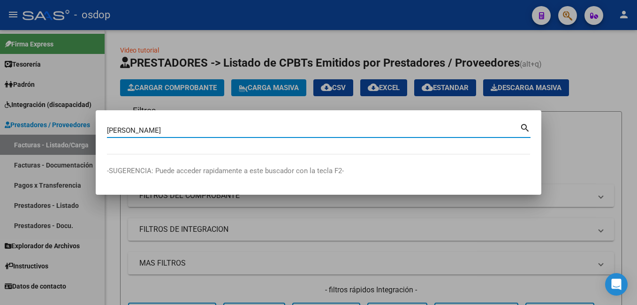
type input "olguin"
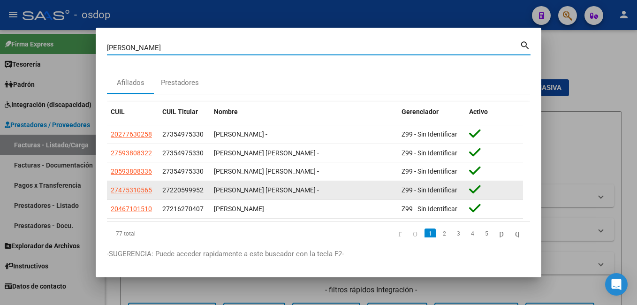
scroll to position [25, 0]
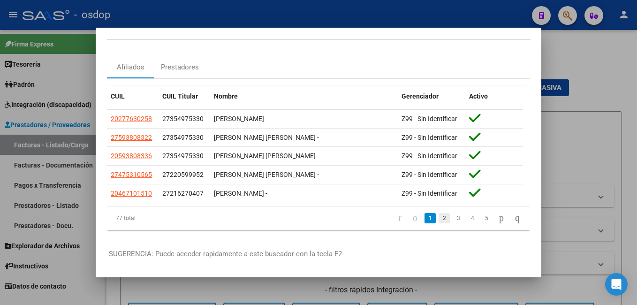
click at [439, 213] on link "2" at bounding box center [444, 218] width 11 height 10
click at [453, 214] on link "3" at bounding box center [458, 218] width 11 height 10
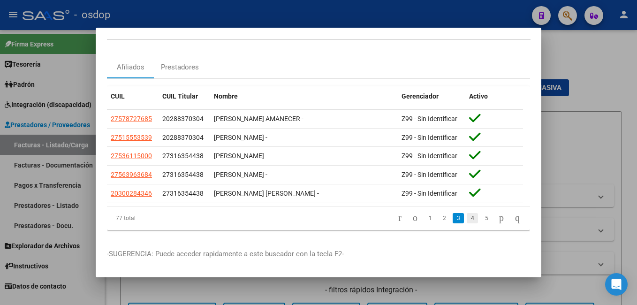
click at [467, 213] on link "4" at bounding box center [472, 218] width 11 height 10
click at [467, 213] on link "5" at bounding box center [472, 218] width 11 height 10
click at [467, 213] on link "6" at bounding box center [472, 218] width 11 height 10
click at [467, 213] on link "7" at bounding box center [472, 218] width 11 height 10
click at [467, 213] on link "8" at bounding box center [472, 218] width 11 height 10
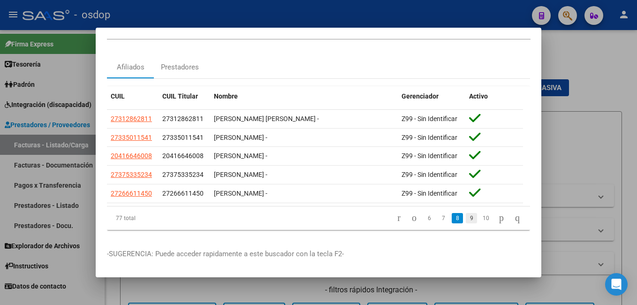
click at [466, 213] on link "9" at bounding box center [471, 218] width 11 height 10
click at [465, 213] on link "10" at bounding box center [471, 218] width 12 height 10
click at [465, 213] on link "11" at bounding box center [471, 218] width 12 height 10
click at [465, 213] on link "12" at bounding box center [471, 218] width 12 height 10
click at [465, 213] on link "13" at bounding box center [471, 218] width 12 height 10
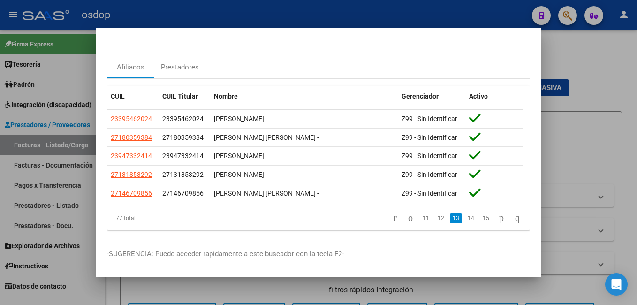
click at [465, 213] on link "14" at bounding box center [471, 218] width 12 height 10
click at [465, 213] on link "15" at bounding box center [471, 218] width 12 height 10
click at [480, 213] on link "16" at bounding box center [486, 218] width 12 height 10
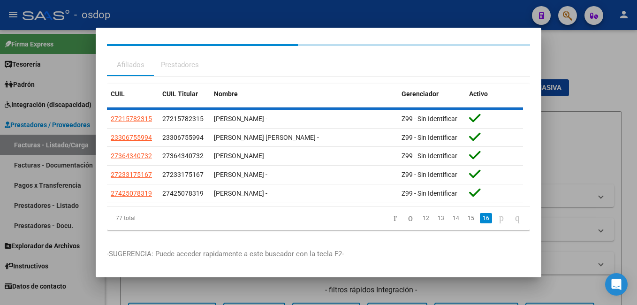
scroll to position [0, 0]
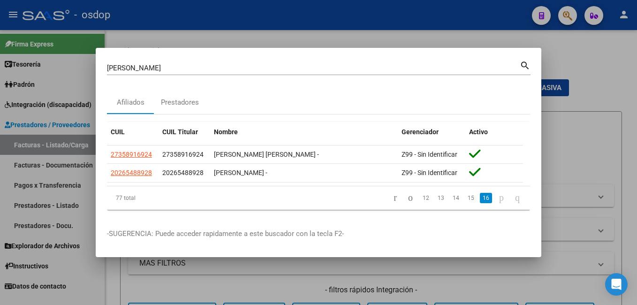
click at [336, 15] on div at bounding box center [318, 152] width 637 height 305
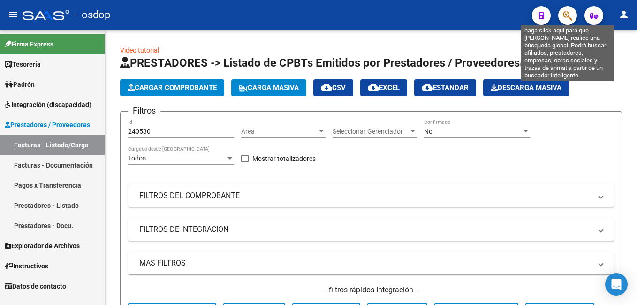
click at [563, 13] on icon "button" at bounding box center [567, 15] width 9 height 11
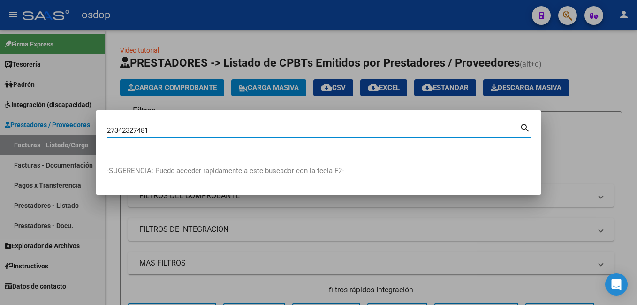
type input "27342327481"
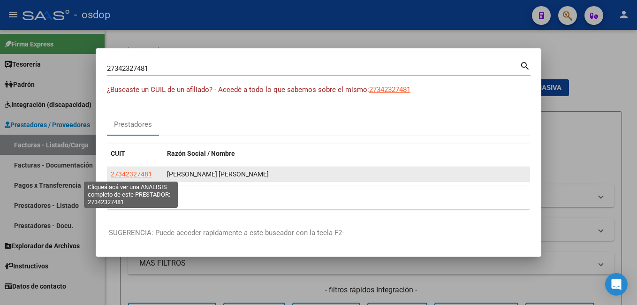
click at [117, 175] on span "27342327481" at bounding box center [131, 174] width 41 height 8
type textarea "27342327481"
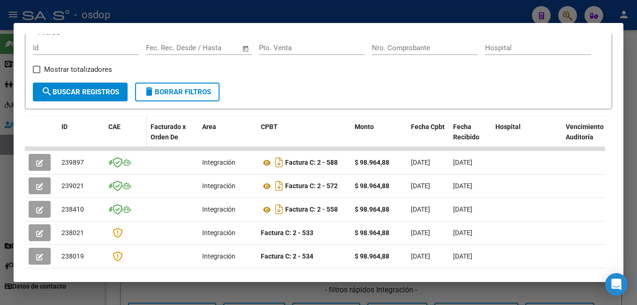
scroll to position [188, 0]
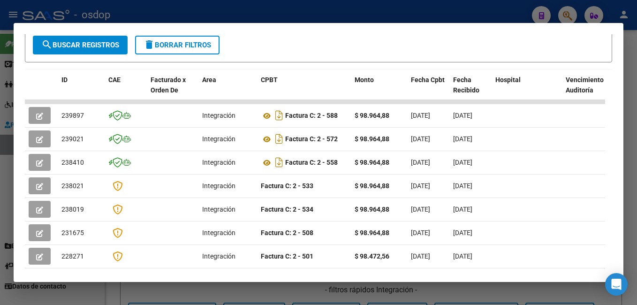
click at [171, 12] on div at bounding box center [318, 152] width 637 height 305
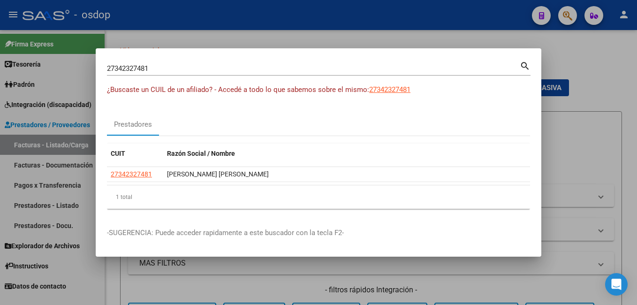
click at [176, 63] on div "27342327481 Buscar (apellido, dni, cuil, nro traspaso, cuit, obra social)" at bounding box center [313, 68] width 413 height 14
type input "27307357793"
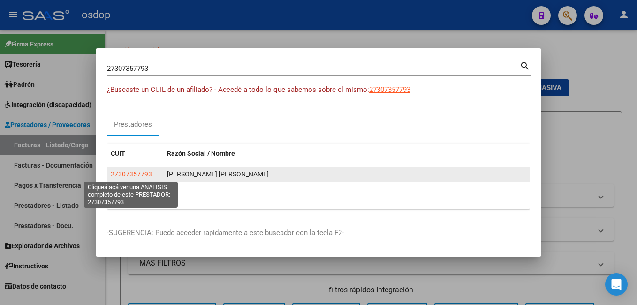
click at [115, 171] on span "27307357793" at bounding box center [131, 174] width 41 height 8
type textarea "27307357793"
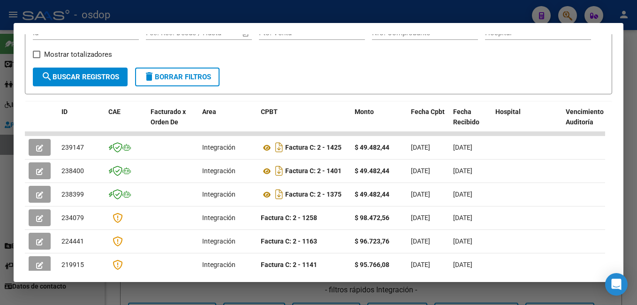
scroll to position [159, 0]
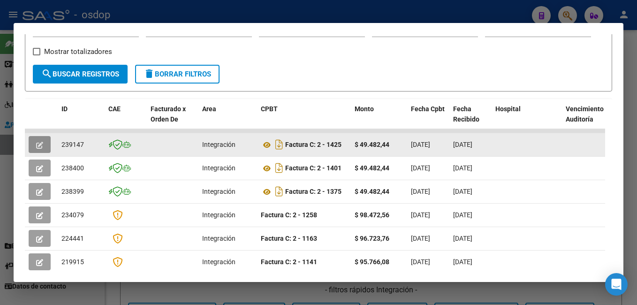
click at [39, 147] on icon "button" at bounding box center [39, 145] width 7 height 7
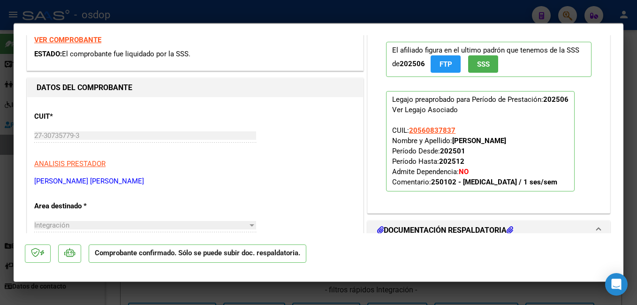
scroll to position [94, 0]
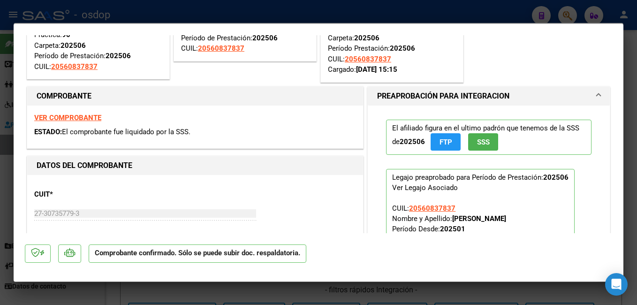
click at [246, 11] on div at bounding box center [318, 152] width 637 height 305
type input "$ 0,00"
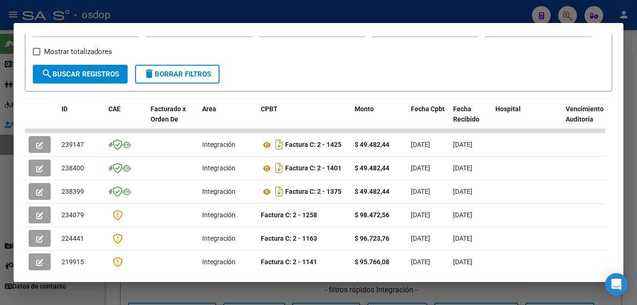
click at [232, 9] on div at bounding box center [318, 152] width 637 height 305
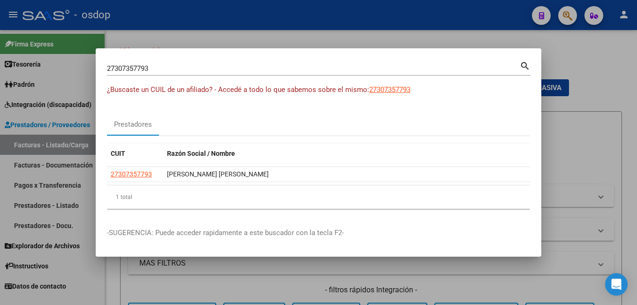
click at [192, 68] on input "27307357793" at bounding box center [313, 68] width 413 height 8
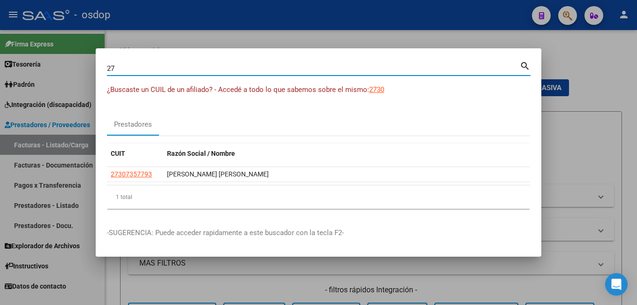
type input "2"
type input "o"
type input "copello"
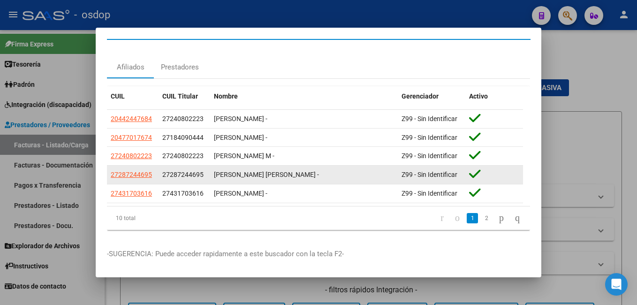
scroll to position [25, 0]
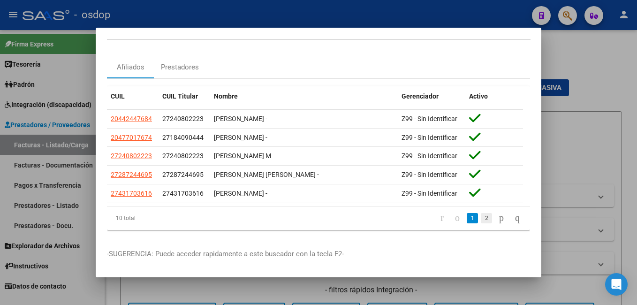
click at [481, 213] on link "2" at bounding box center [486, 218] width 11 height 10
click at [340, 22] on div at bounding box center [318, 152] width 637 height 305
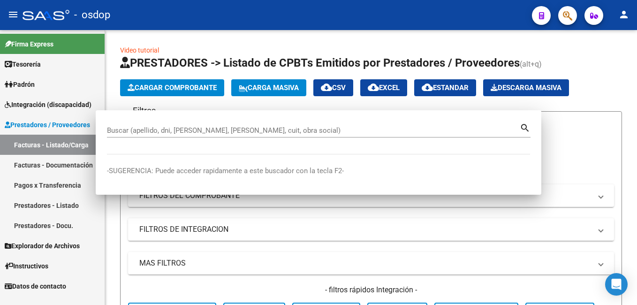
scroll to position [0, 0]
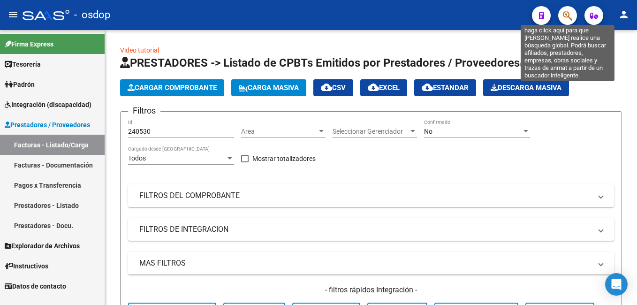
click at [570, 15] on icon "button" at bounding box center [567, 15] width 9 height 11
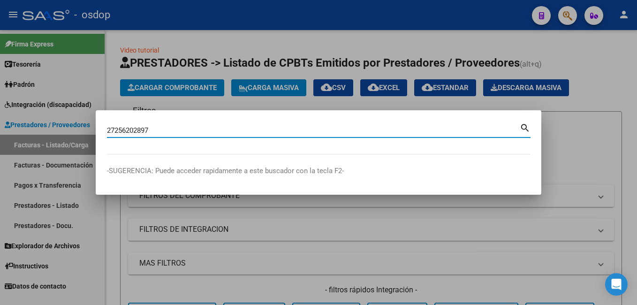
type input "27256202897"
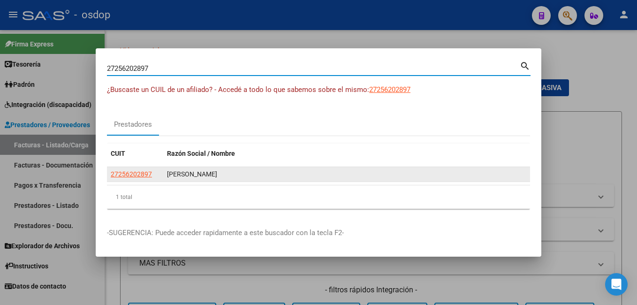
click at [134, 169] on app-link-go-to "27256202897" at bounding box center [131, 174] width 41 height 11
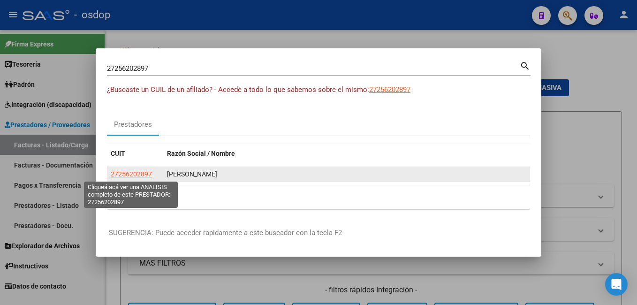
click at [134, 174] on span "27256202897" at bounding box center [131, 174] width 41 height 8
type textarea "27256202897"
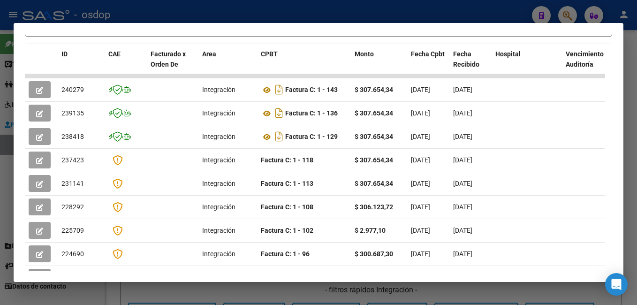
scroll to position [201, 0]
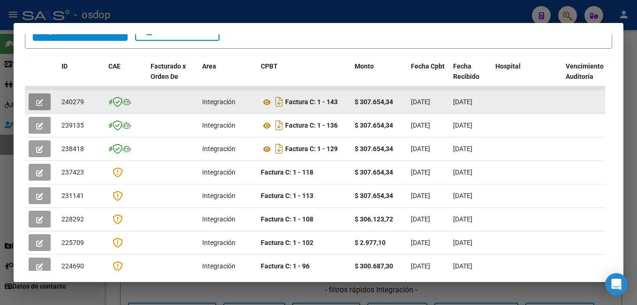
click at [33, 105] on button "button" at bounding box center [40, 101] width 22 height 17
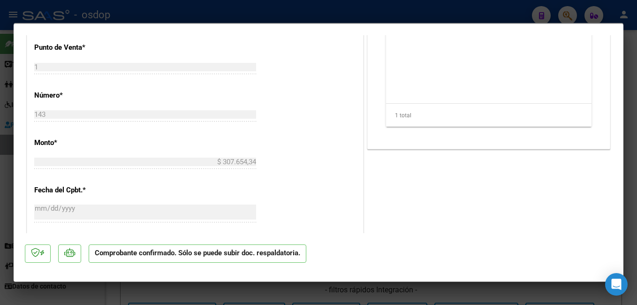
scroll to position [469, 0]
click at [161, 10] on div at bounding box center [318, 152] width 637 height 305
type input "$ 0,00"
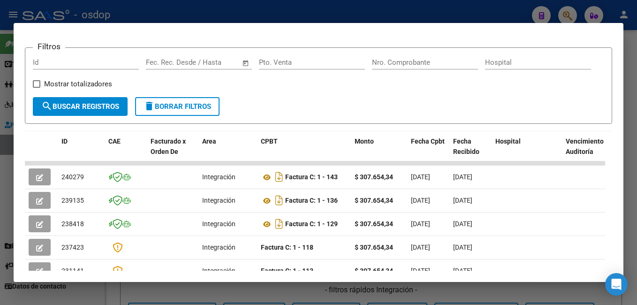
scroll to position [201, 0]
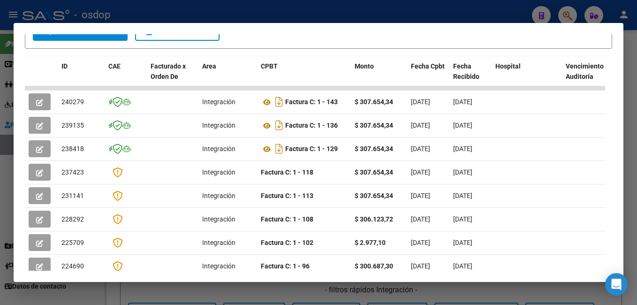
click at [338, 9] on div at bounding box center [318, 152] width 637 height 305
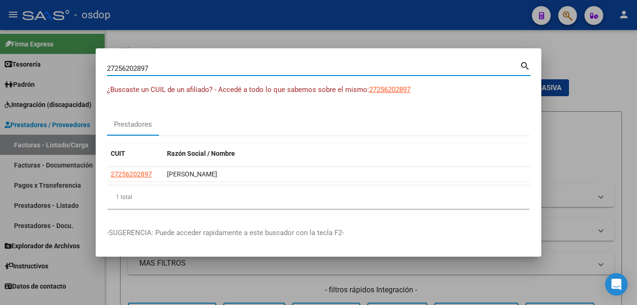
click at [203, 67] on input "27256202897" at bounding box center [313, 68] width 413 height 8
type input "2"
type input "acuña esteban"
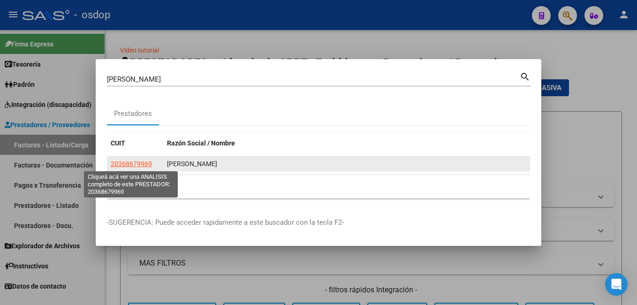
click at [127, 164] on span "20368679969" at bounding box center [131, 164] width 41 height 8
type textarea "20368679969"
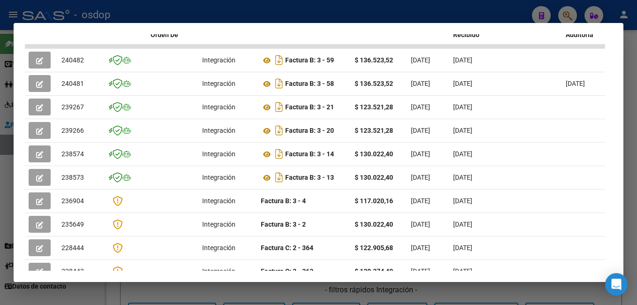
scroll to position [208, 0]
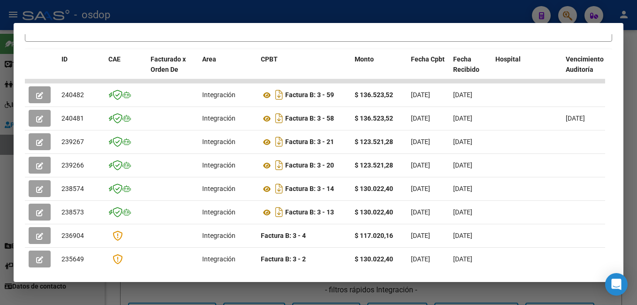
click at [226, 14] on div at bounding box center [318, 152] width 637 height 305
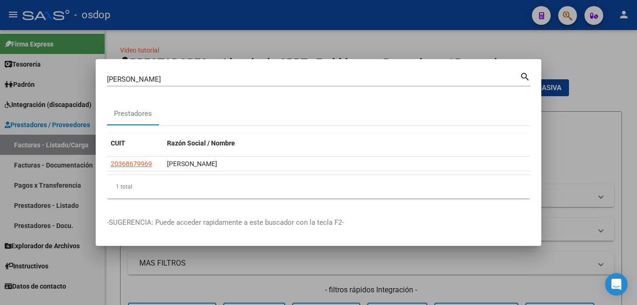
click at [162, 83] on input "acuña esteban" at bounding box center [313, 79] width 413 height 8
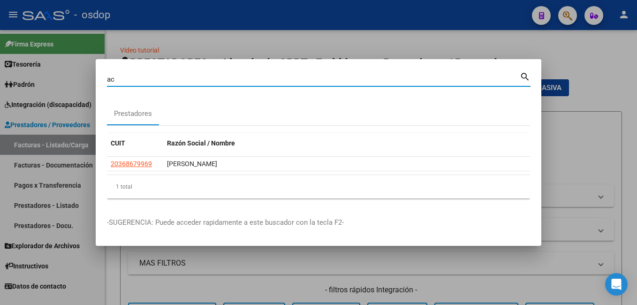
type input "a"
type input "castro daniel"
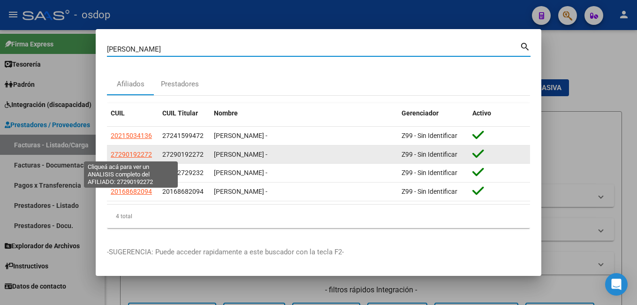
click at [121, 152] on span "27290192272" at bounding box center [131, 155] width 41 height 8
type textarea "27290192272"
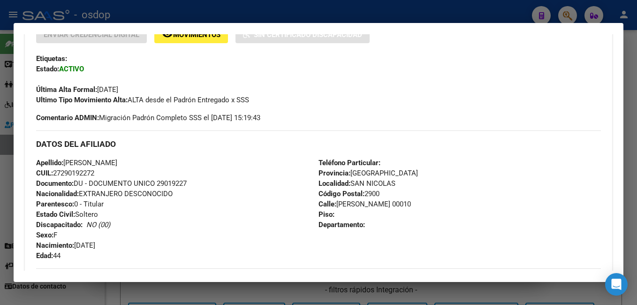
scroll to position [235, 0]
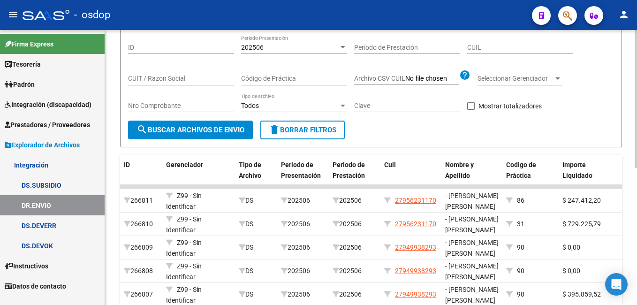
scroll to position [141, 0]
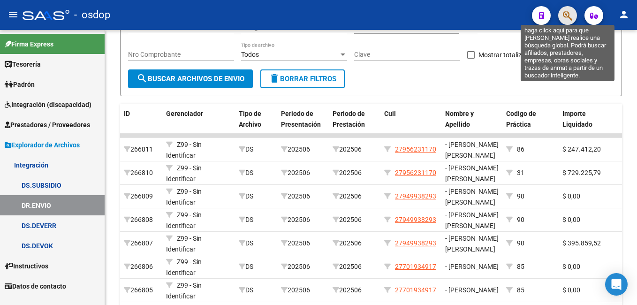
click at [565, 12] on icon "button" at bounding box center [567, 15] width 9 height 11
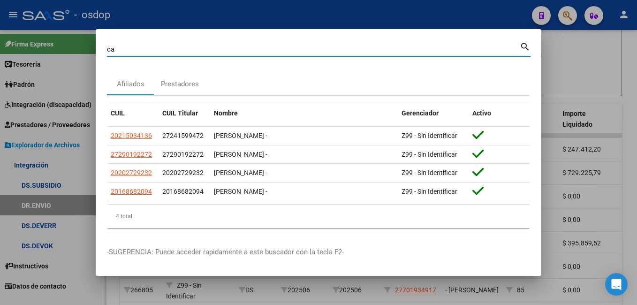
type input "c"
type input "27274128645"
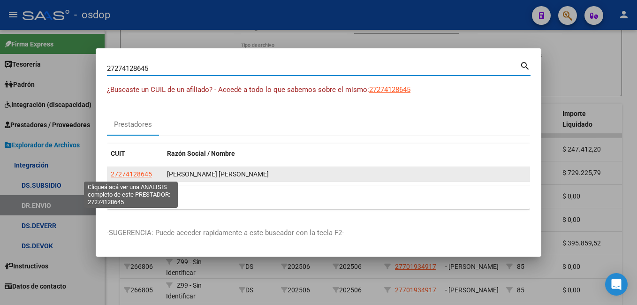
click at [144, 176] on span "27274128645" at bounding box center [131, 174] width 41 height 8
type textarea "27274128645"
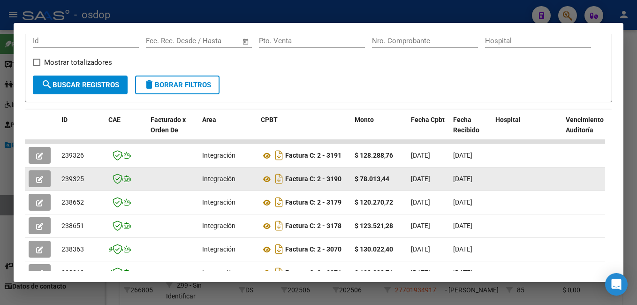
scroll to position [159, 0]
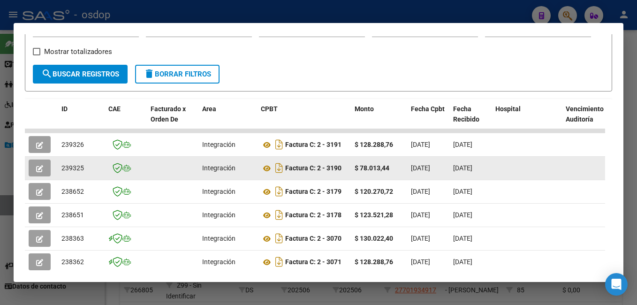
click at [39, 172] on icon "button" at bounding box center [39, 168] width 7 height 7
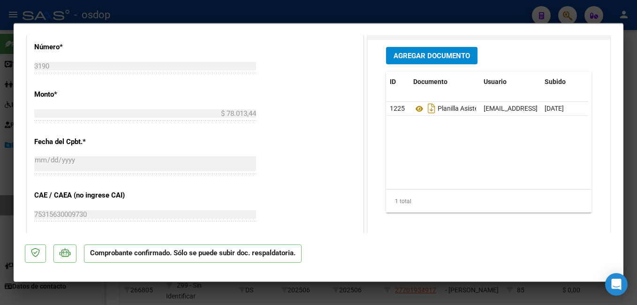
scroll to position [469, 0]
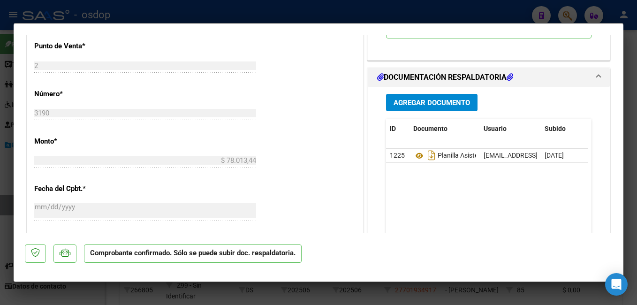
click at [226, 15] on div at bounding box center [318, 152] width 637 height 305
type input "$ 0,00"
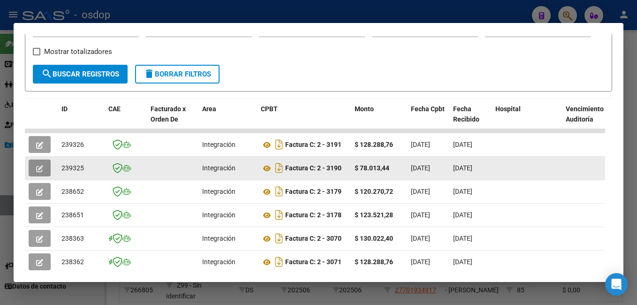
click at [42, 172] on icon "button" at bounding box center [39, 168] width 7 height 7
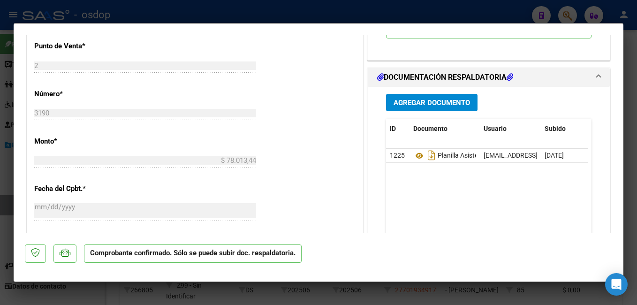
click at [280, 4] on div at bounding box center [318, 152] width 637 height 305
type input "$ 0,00"
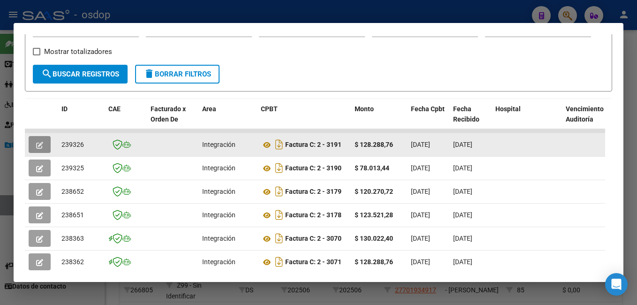
click at [39, 146] on icon "button" at bounding box center [39, 145] width 7 height 7
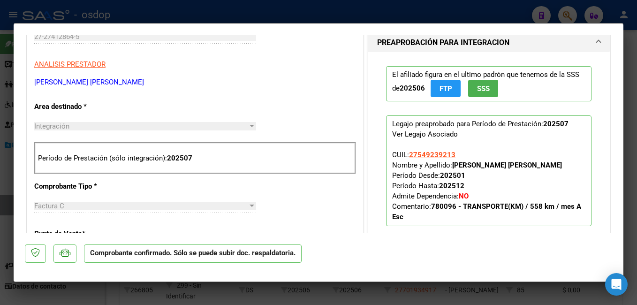
scroll to position [329, 0]
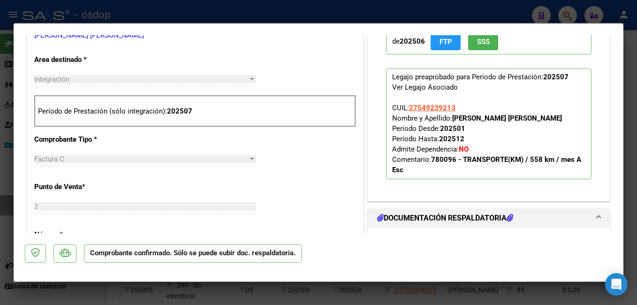
click at [173, 15] on div at bounding box center [318, 152] width 637 height 305
type input "$ 0,00"
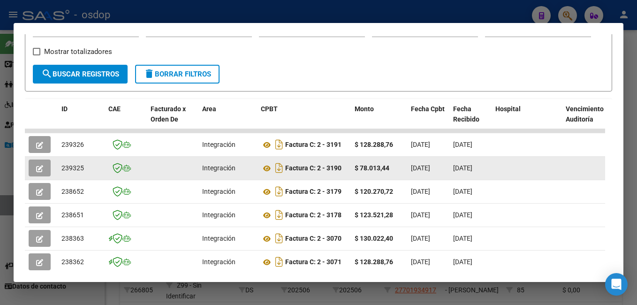
click at [40, 168] on span "button" at bounding box center [39, 168] width 7 height 8
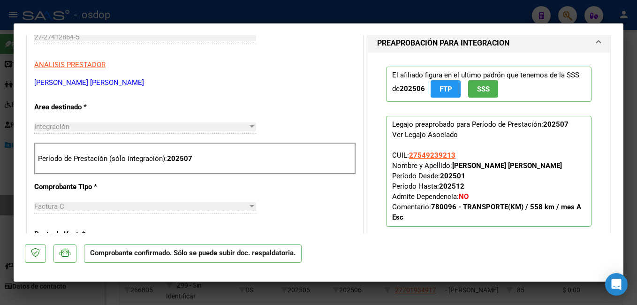
scroll to position [375, 0]
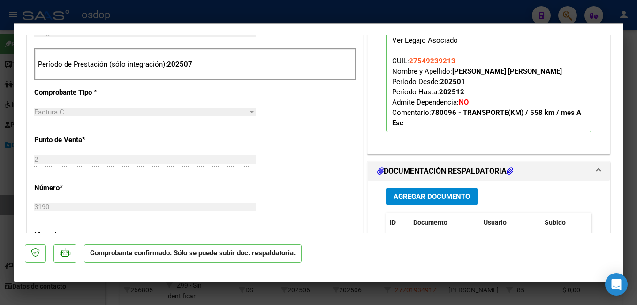
click at [159, 10] on div at bounding box center [318, 152] width 637 height 305
type input "$ 0,00"
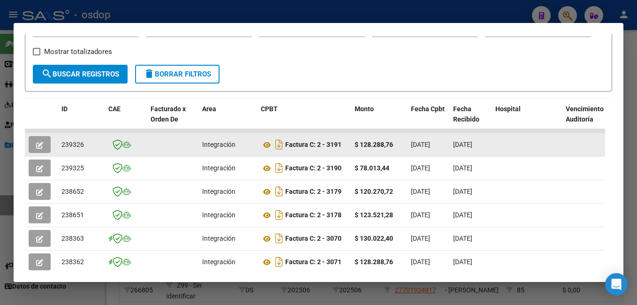
click at [37, 149] on icon "button" at bounding box center [39, 145] width 7 height 7
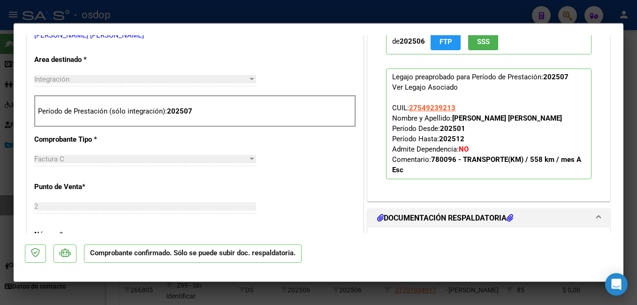
scroll to position [282, 0]
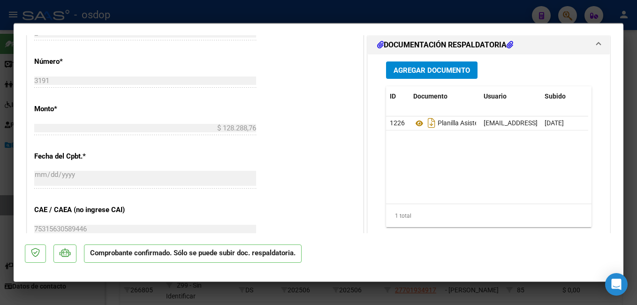
scroll to position [516, 0]
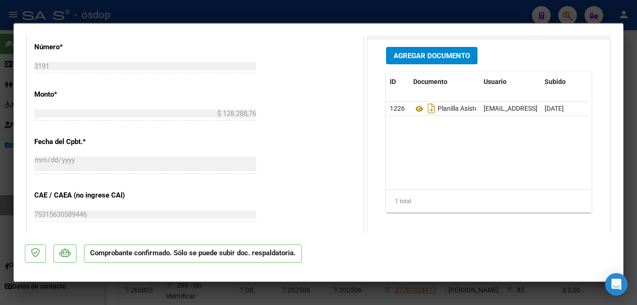
click at [187, 13] on div at bounding box center [318, 152] width 637 height 305
type input "$ 0,00"
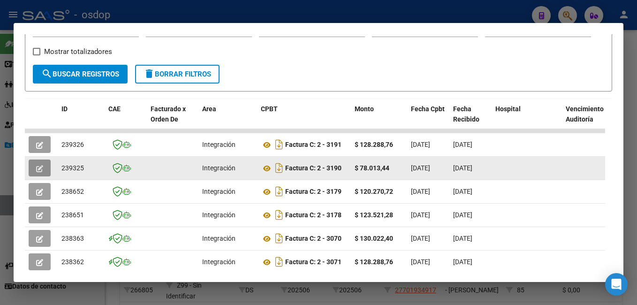
click at [41, 172] on icon "button" at bounding box center [39, 168] width 7 height 7
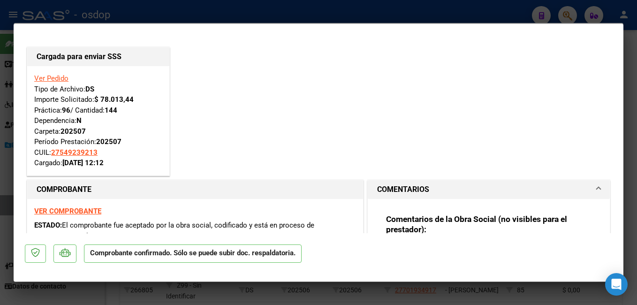
scroll to position [0, 0]
click at [183, 9] on div at bounding box center [318, 152] width 637 height 305
type input "$ 0,00"
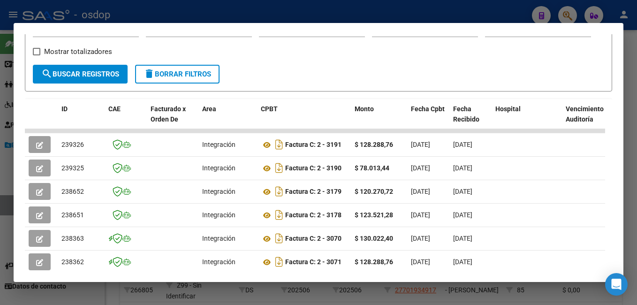
click at [183, 9] on div at bounding box center [318, 152] width 637 height 305
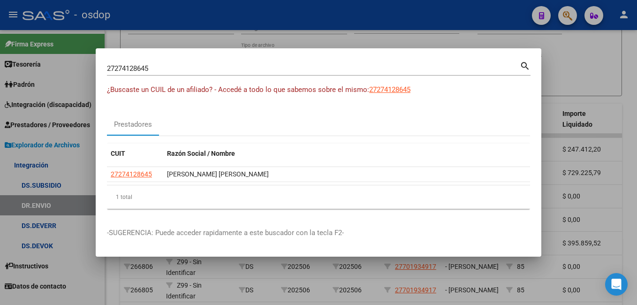
click at [187, 30] on div at bounding box center [318, 152] width 637 height 305
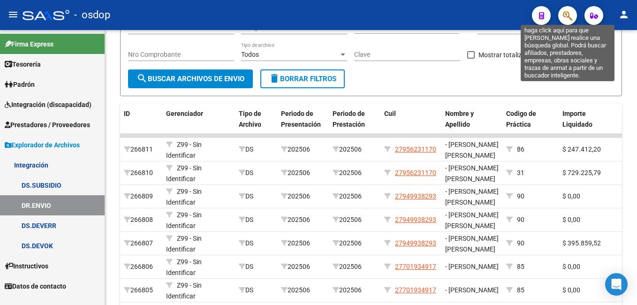
click at [571, 21] on icon "button" at bounding box center [567, 15] width 9 height 11
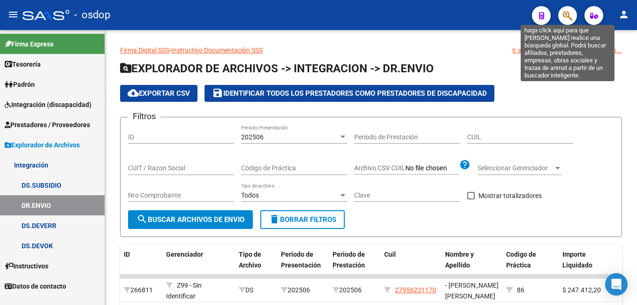
click at [569, 17] on icon "button" at bounding box center [567, 15] width 9 height 11
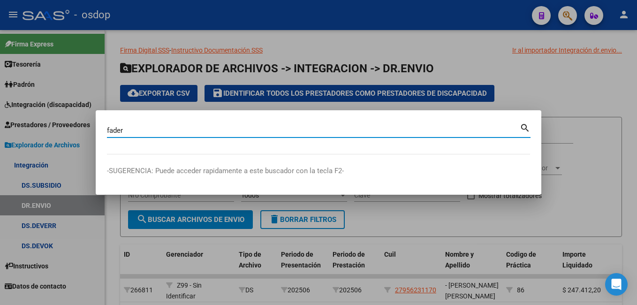
type input "fader"
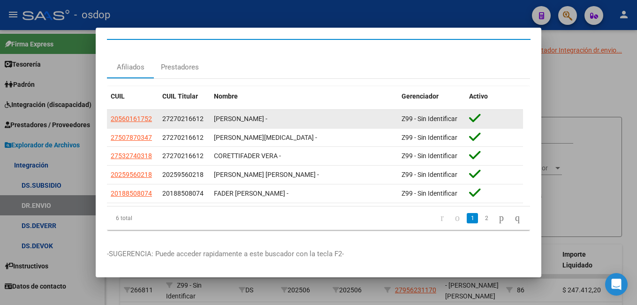
scroll to position [25, 0]
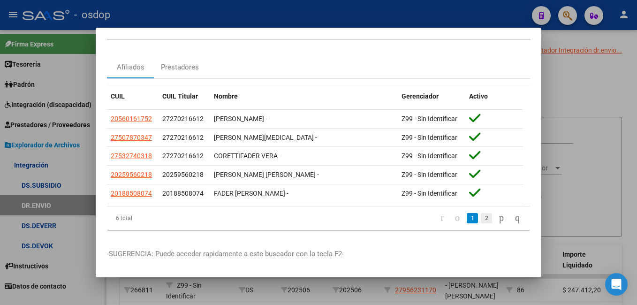
click at [481, 213] on link "2" at bounding box center [486, 218] width 11 height 10
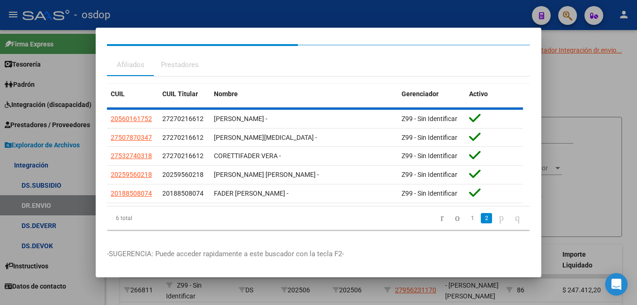
scroll to position [0, 0]
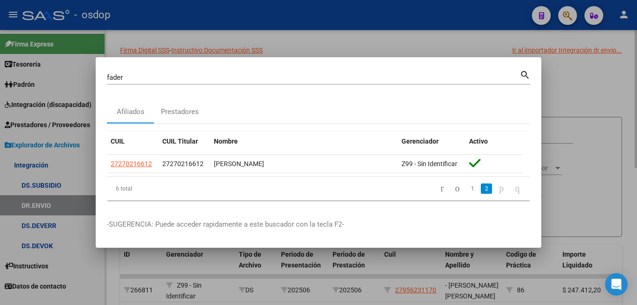
click at [379, 41] on div at bounding box center [318, 152] width 637 height 305
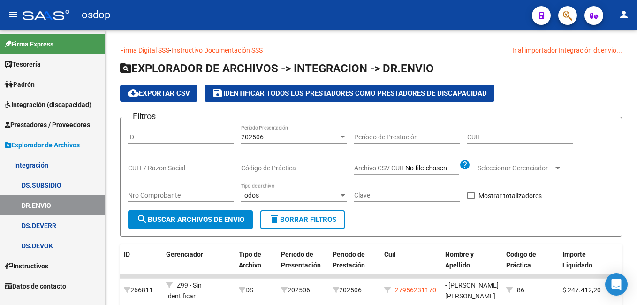
click at [561, 6] on div at bounding box center [564, 15] width 26 height 19
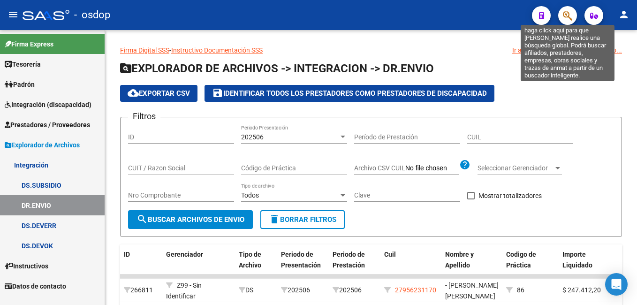
click at [571, 15] on icon "button" at bounding box center [567, 15] width 9 height 11
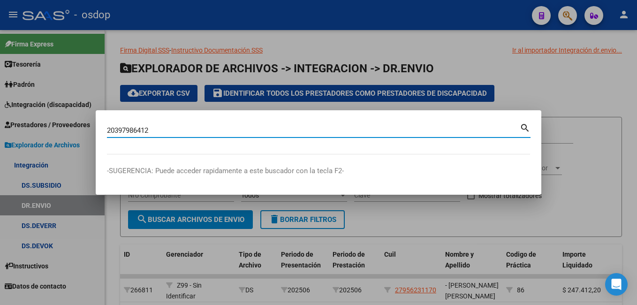
type input "20397986412"
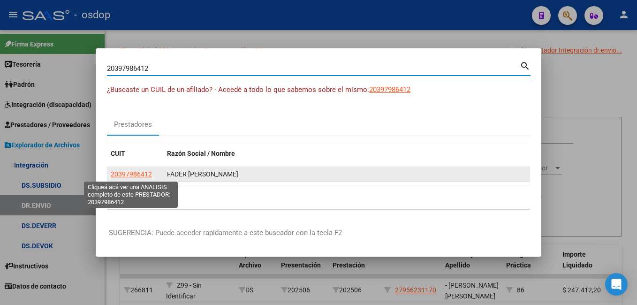
click at [129, 172] on span "20397986412" at bounding box center [131, 174] width 41 height 8
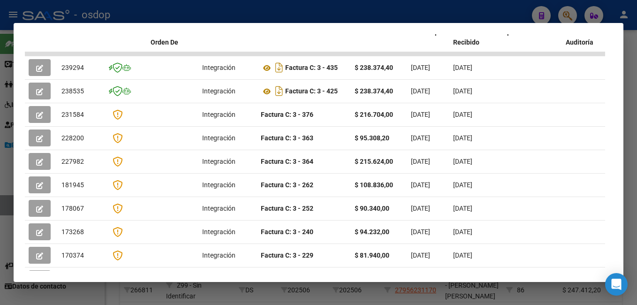
scroll to position [199, 0]
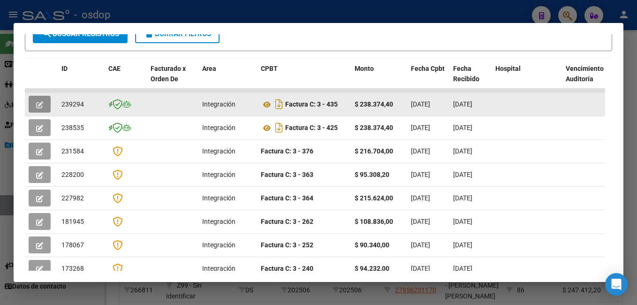
click at [40, 108] on icon "button" at bounding box center [39, 104] width 7 height 7
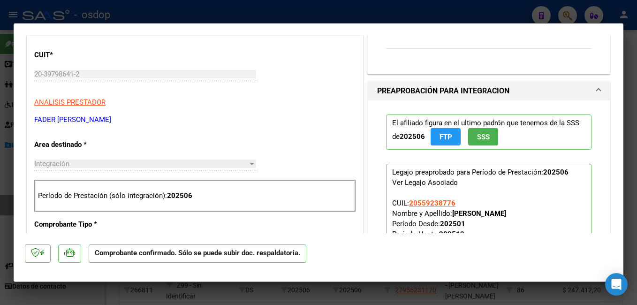
scroll to position [235, 0]
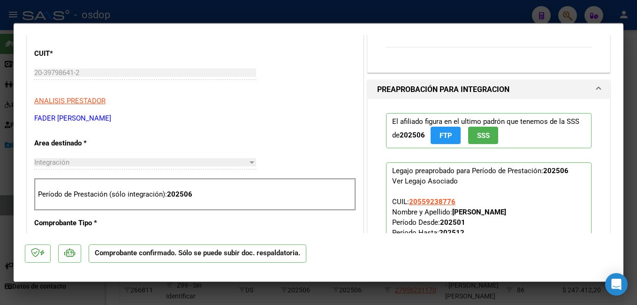
click at [358, 8] on div at bounding box center [318, 152] width 637 height 305
type input "$ 0,00"
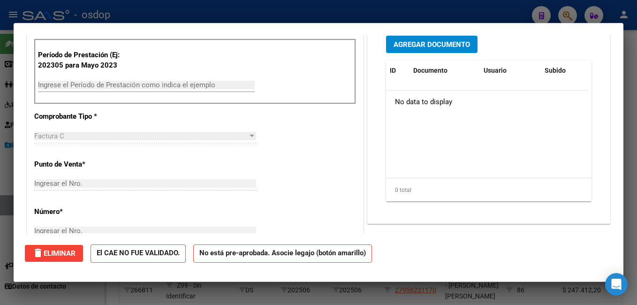
scroll to position [0, 0]
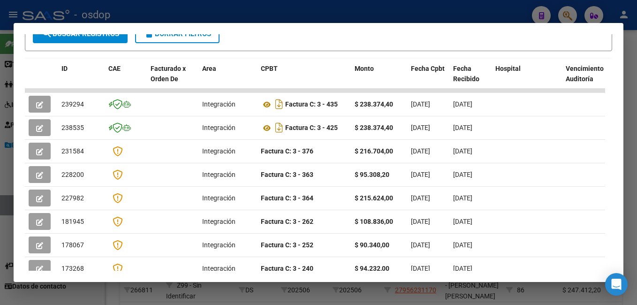
click at [358, 8] on div at bounding box center [318, 152] width 637 height 305
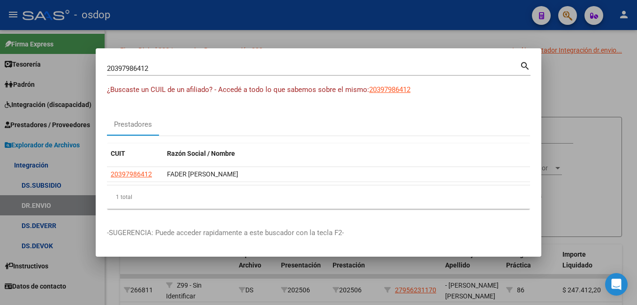
click at [358, 29] on div at bounding box center [318, 152] width 637 height 305
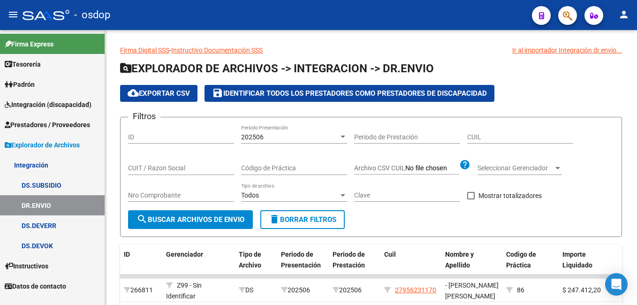
click at [561, 14] on button "button" at bounding box center [567, 15] width 19 height 19
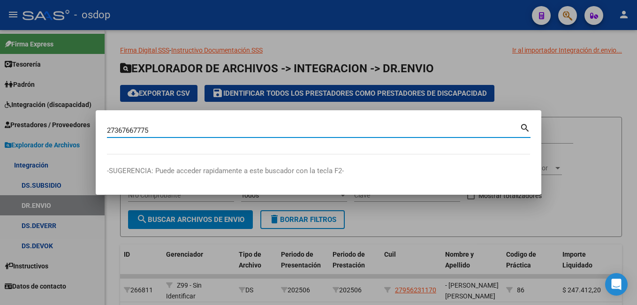
type input "27367667775"
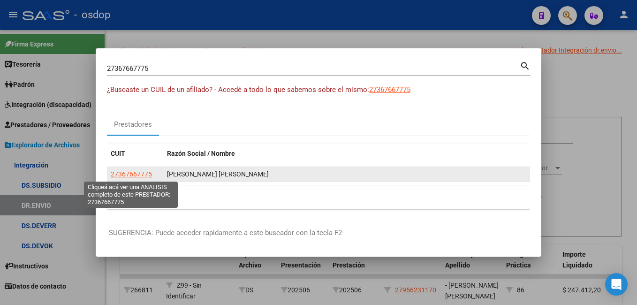
click at [116, 177] on span "27367667775" at bounding box center [131, 174] width 41 height 8
type textarea "27367667775"
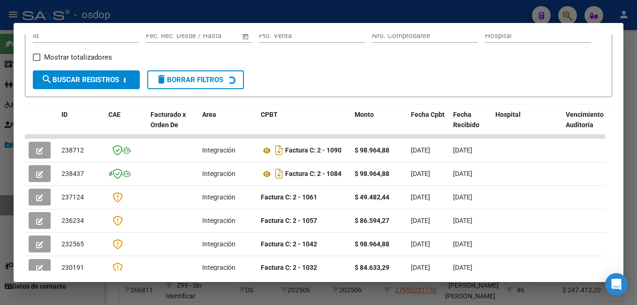
scroll to position [159, 0]
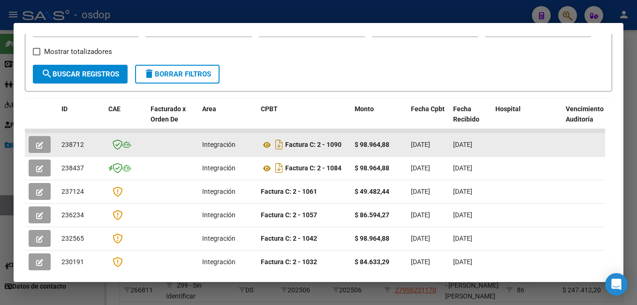
click at [40, 146] on icon "button" at bounding box center [39, 145] width 7 height 7
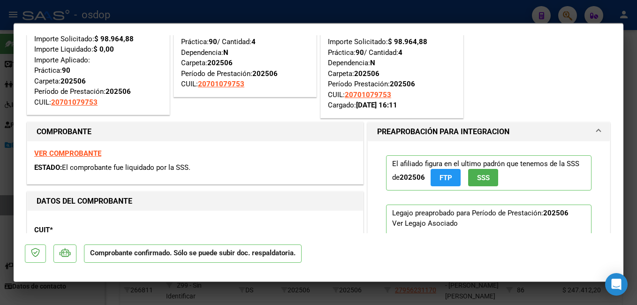
scroll to position [47, 0]
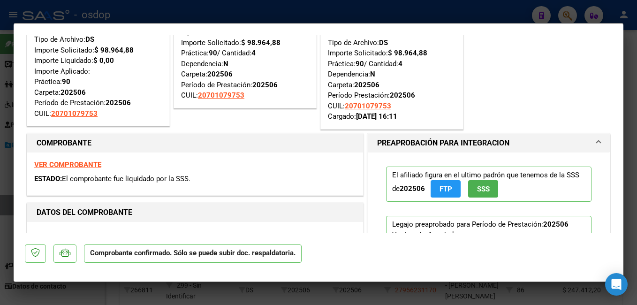
click at [267, 8] on div at bounding box center [318, 152] width 637 height 305
type input "$ 0,00"
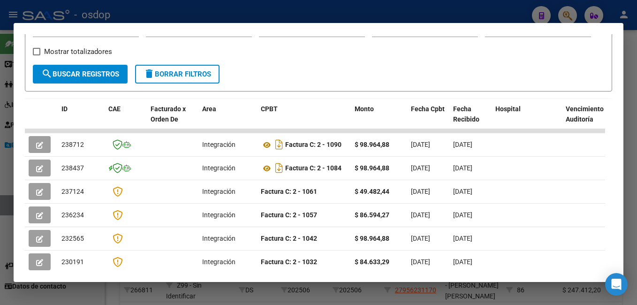
click at [267, 8] on div at bounding box center [318, 152] width 637 height 305
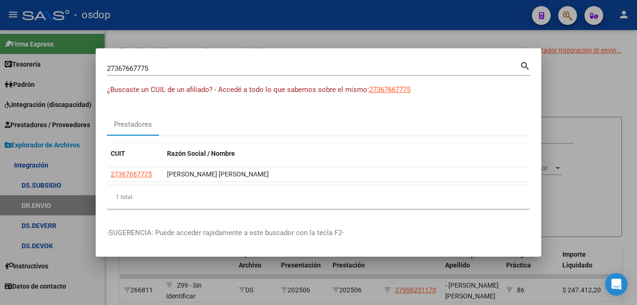
click at [290, 69] on input "27367667775" at bounding box center [313, 68] width 413 height 8
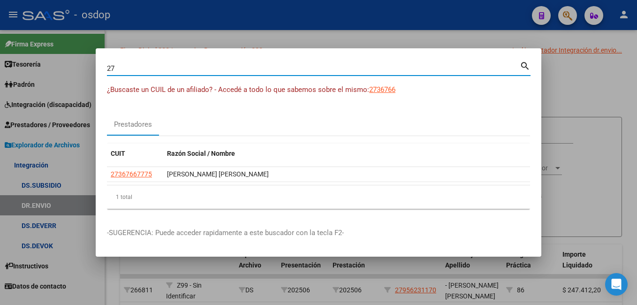
type input "2"
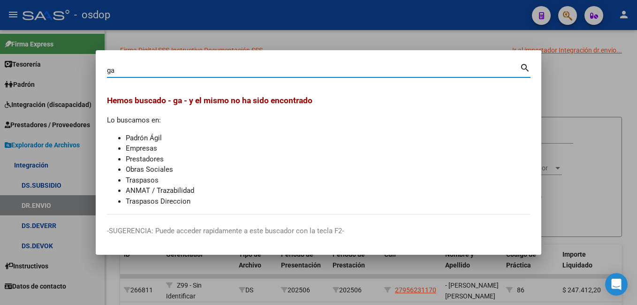
type input "g"
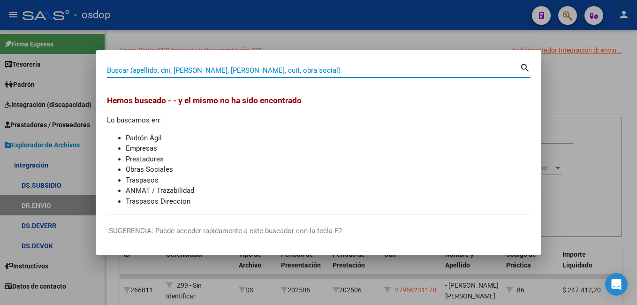
click at [406, 28] on div at bounding box center [318, 152] width 637 height 305
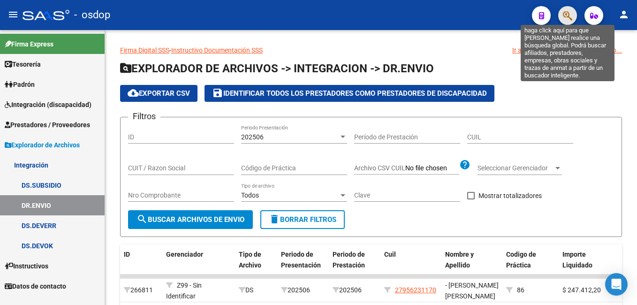
click at [570, 20] on icon "button" at bounding box center [567, 15] width 9 height 11
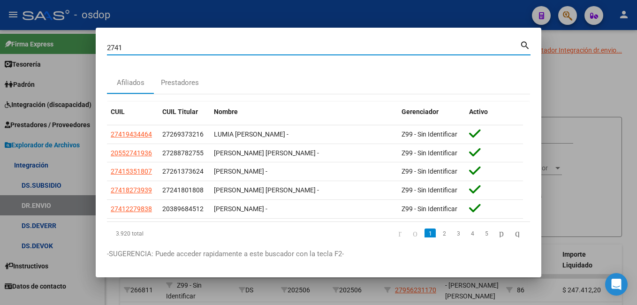
click at [228, 51] on input "2741" at bounding box center [313, 48] width 413 height 8
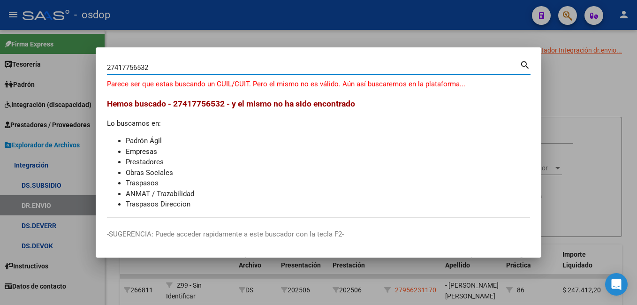
drag, startPoint x: 168, startPoint y: 63, endPoint x: 69, endPoint y: 69, distance: 98.2
click at [69, 69] on div "27417756532 Buscar (apellido, dni, cuil, nro traspaso, cuit, obra social) searc…" at bounding box center [318, 152] width 637 height 305
type input "27417753562"
click at [526, 66] on mat-icon "search" at bounding box center [525, 64] width 11 height 11
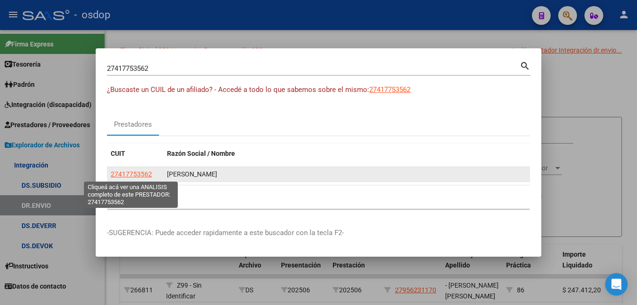
click at [143, 176] on span "27417753562" at bounding box center [131, 174] width 41 height 8
type textarea "27417753562"
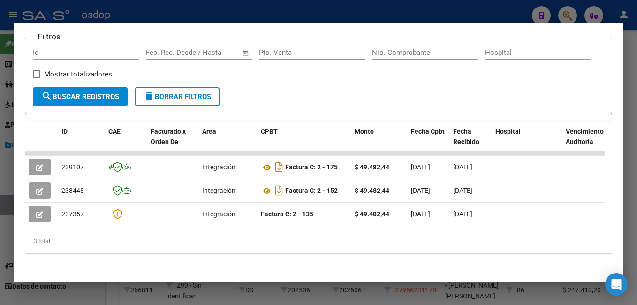
scroll to position [145, 0]
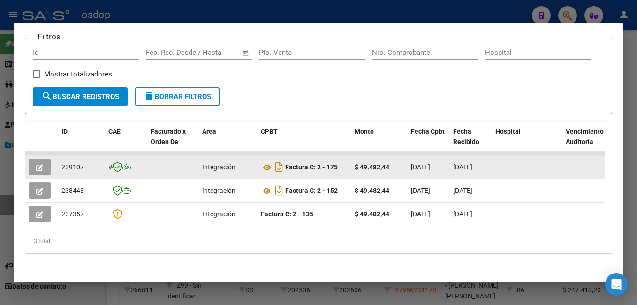
click at [36, 164] on icon "button" at bounding box center [39, 167] width 7 height 7
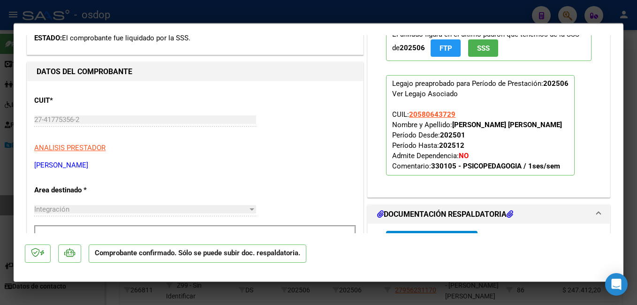
scroll to position [141, 0]
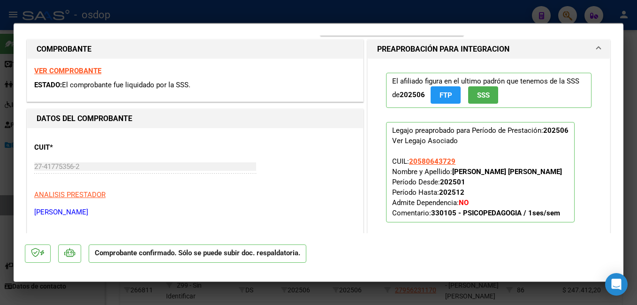
click at [306, 4] on div at bounding box center [318, 152] width 637 height 305
type input "$ 0,00"
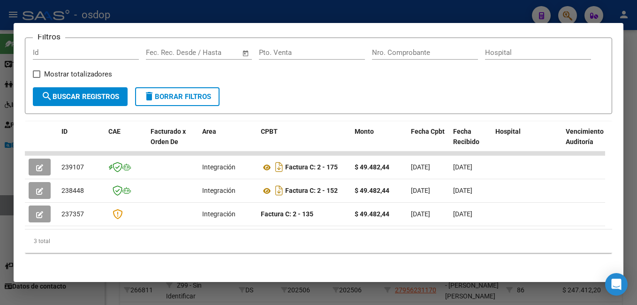
click at [343, 19] on div at bounding box center [318, 152] width 637 height 305
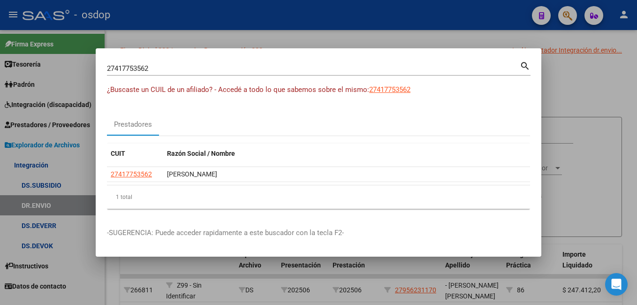
click at [205, 70] on input "27417753562" at bounding box center [313, 68] width 413 height 8
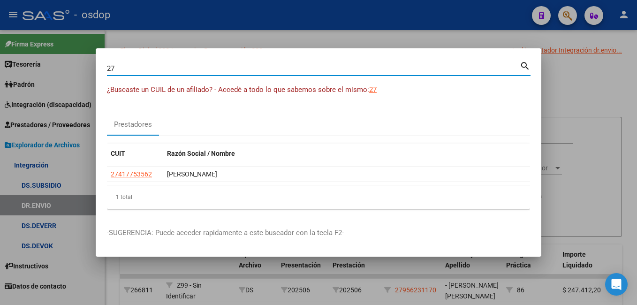
type input "2"
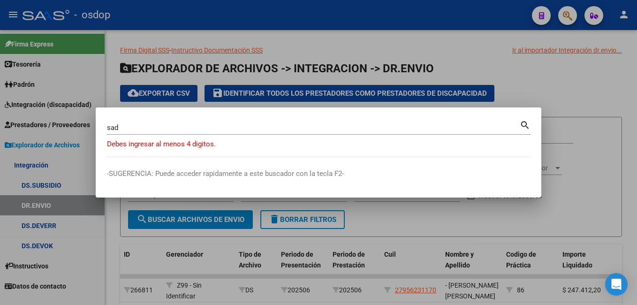
click at [178, 117] on mat-dialog-container "sad Buscar (apellido, dni, cuil, nro traspaso, cuit, obra social) search Debes …" at bounding box center [319, 152] width 446 height 90
click at [165, 122] on div "sad Buscar (apellido, dni, cuil, nro traspaso, cuit, obra social)" at bounding box center [313, 128] width 413 height 14
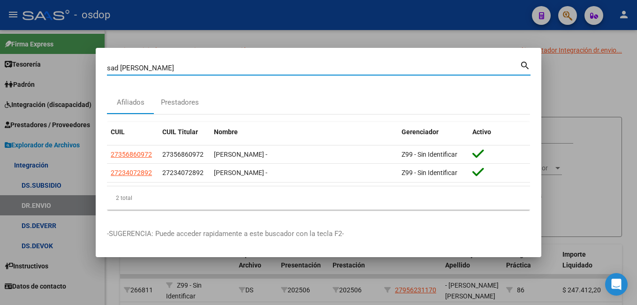
click at [525, 63] on mat-icon "search" at bounding box center [525, 64] width 11 height 11
click at [187, 76] on div "sad ana Buscar (apellido, dni, cuil, nro traspaso, cuit, obra social) search" at bounding box center [319, 71] width 424 height 25
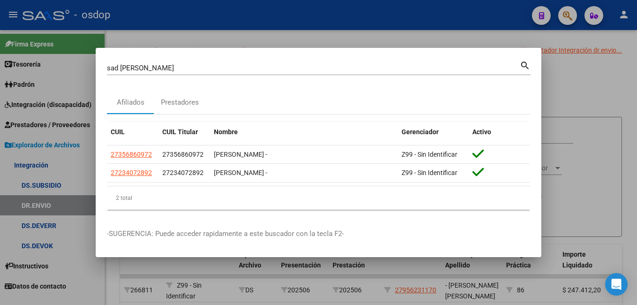
click at [187, 69] on input "sad ana" at bounding box center [313, 68] width 413 height 8
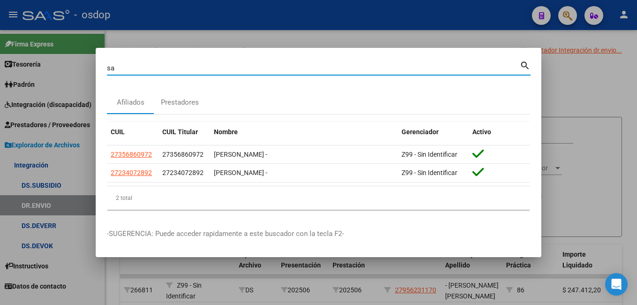
type input "s"
type input "23324741984"
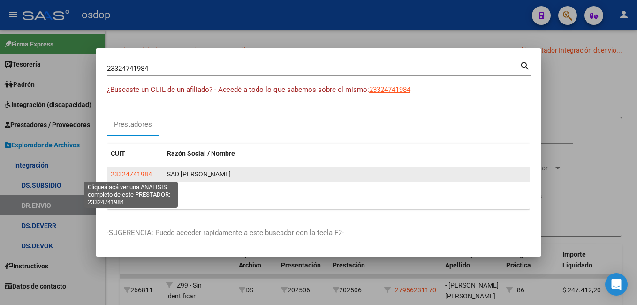
click at [126, 175] on span "23324741984" at bounding box center [131, 174] width 41 height 8
type textarea "23324741984"
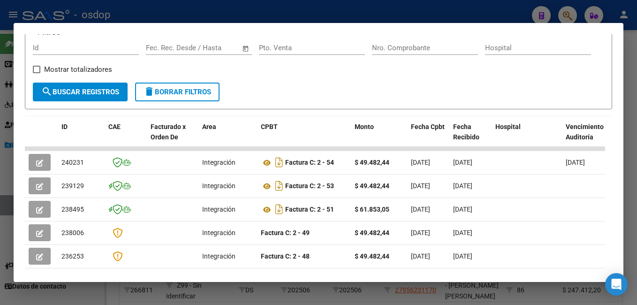
scroll to position [159, 0]
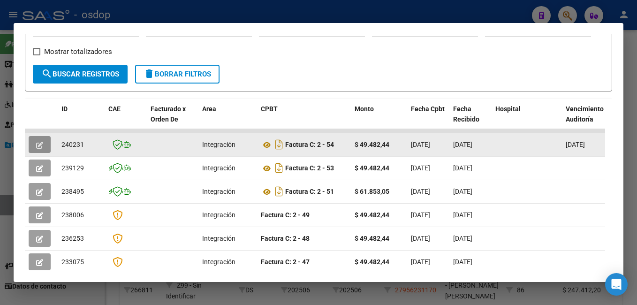
click at [45, 146] on button "button" at bounding box center [40, 144] width 22 height 17
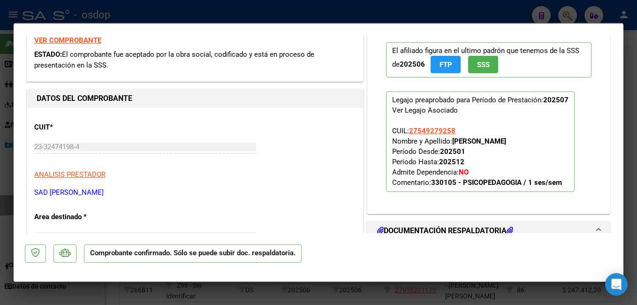
scroll to position [188, 0]
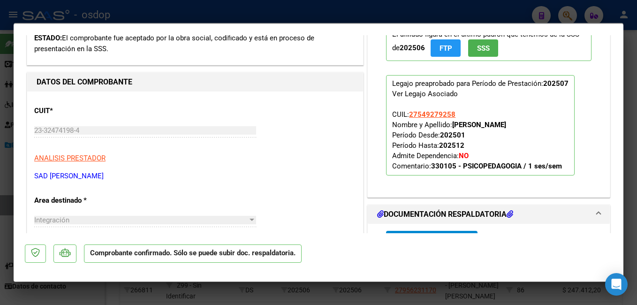
click at [321, 9] on div at bounding box center [318, 152] width 637 height 305
type input "$ 0,00"
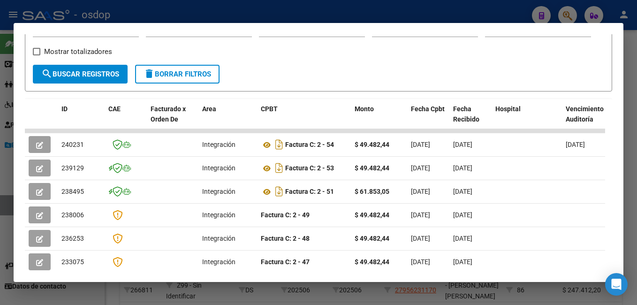
click at [192, 15] on div at bounding box center [318, 152] width 637 height 305
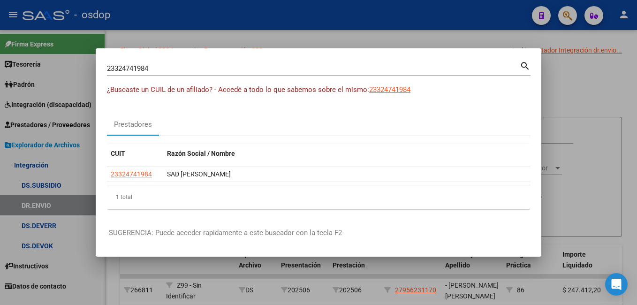
click at [180, 61] on div "23324741984 Buscar (apellido, dni, cuil, nro traspaso, cuit, obra social) search" at bounding box center [319, 68] width 424 height 16
click at [179, 70] on input "23324741984" at bounding box center [313, 68] width 413 height 8
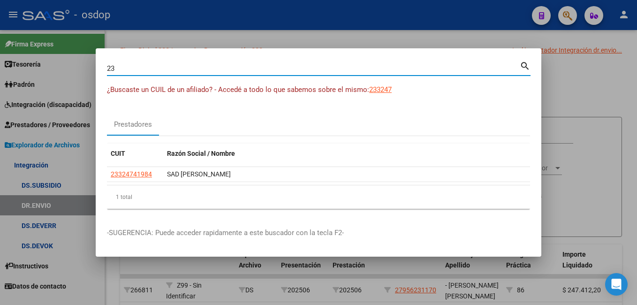
type input "2"
type input "rossi"
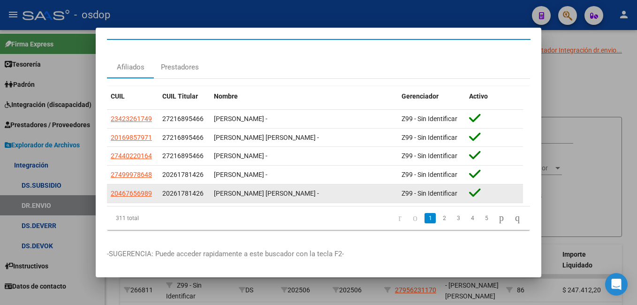
scroll to position [25, 0]
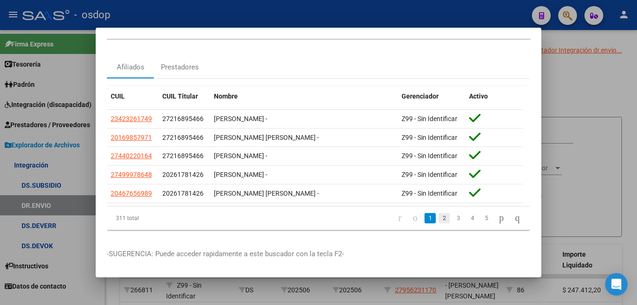
click at [439, 213] on link "2" at bounding box center [444, 218] width 11 height 10
click at [453, 213] on link "3" at bounding box center [458, 218] width 11 height 10
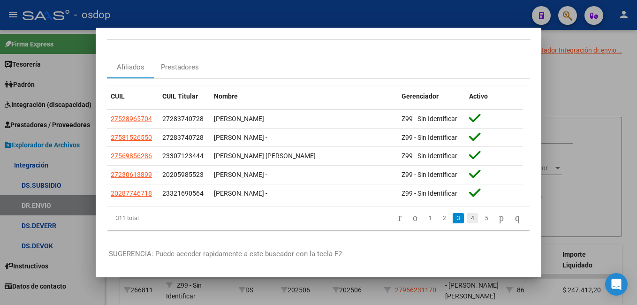
click at [467, 213] on link "4" at bounding box center [472, 218] width 11 height 10
click at [467, 213] on link "5" at bounding box center [472, 218] width 11 height 10
click at [467, 213] on link "6" at bounding box center [472, 218] width 11 height 10
click at [481, 213] on link "8" at bounding box center [486, 218] width 11 height 10
click at [466, 213] on link "9" at bounding box center [471, 218] width 11 height 10
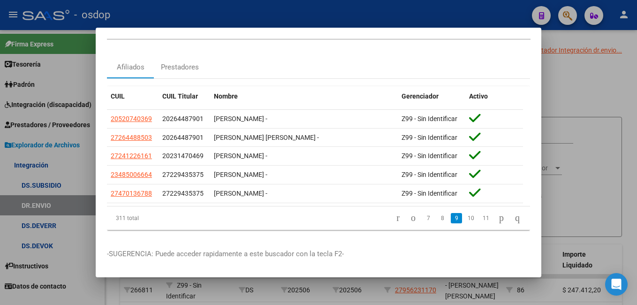
click at [190, 16] on div at bounding box center [318, 152] width 637 height 305
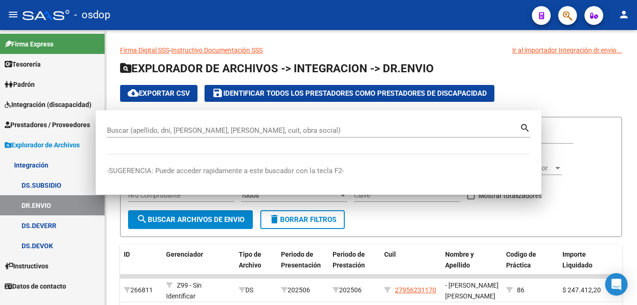
scroll to position [0, 0]
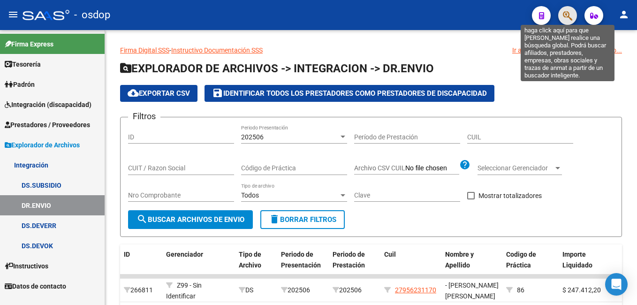
click at [564, 14] on icon "button" at bounding box center [567, 15] width 9 height 11
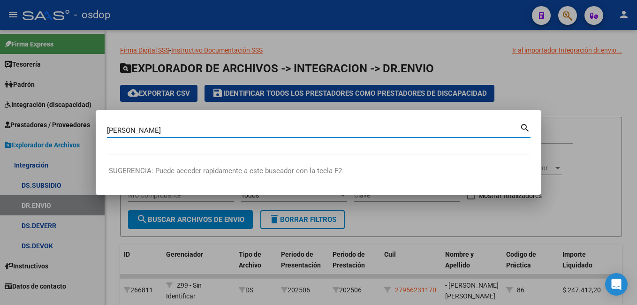
type input "rossi barbara"
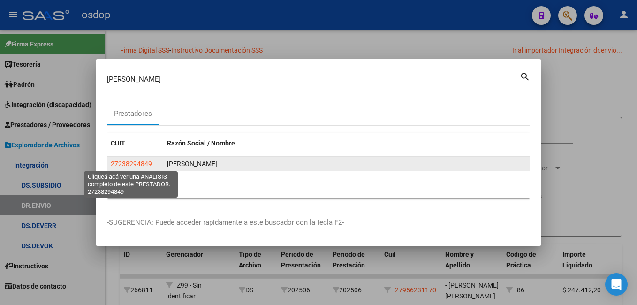
click at [118, 161] on span "27238294849" at bounding box center [131, 164] width 41 height 8
type textarea "27238294849"
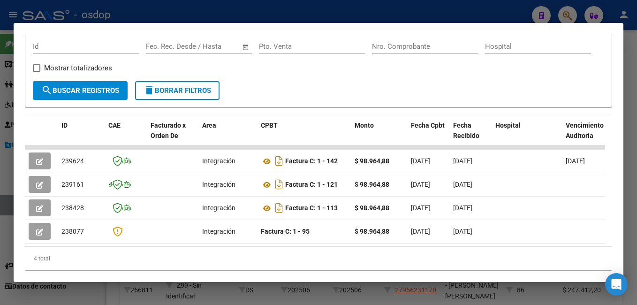
scroll to position [159, 0]
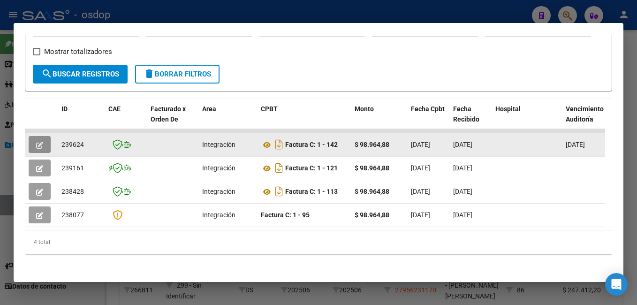
click at [45, 145] on button "button" at bounding box center [40, 144] width 22 height 17
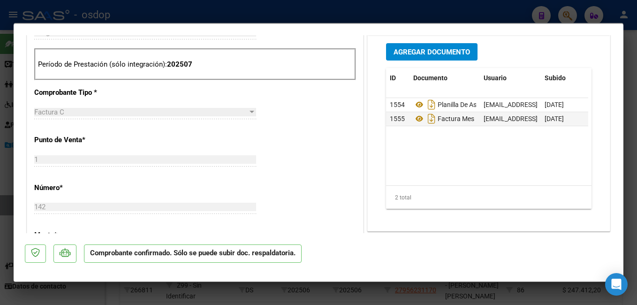
scroll to position [422, 0]
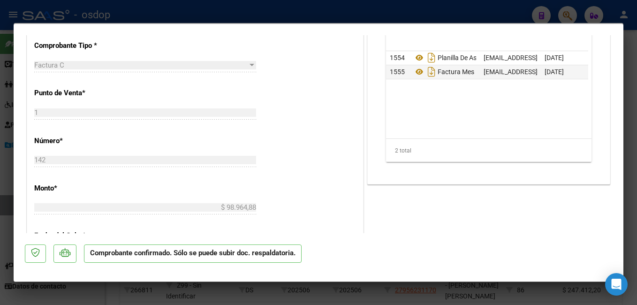
click at [84, 16] on div at bounding box center [318, 152] width 637 height 305
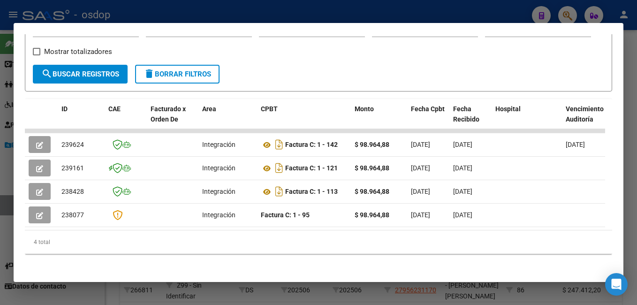
click at [102, 17] on div at bounding box center [318, 152] width 637 height 305
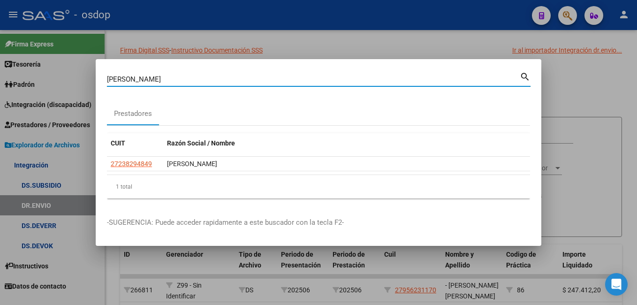
click at [148, 79] on input "rossi barbara" at bounding box center [313, 79] width 413 height 8
type input "r"
type input "30717107787"
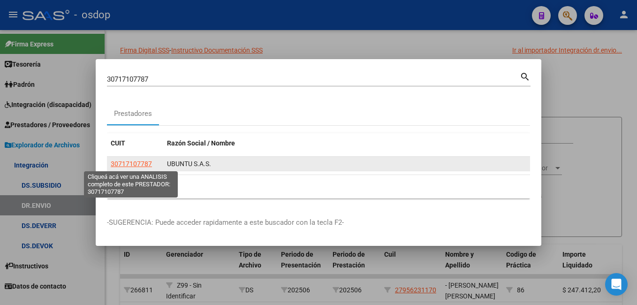
click at [123, 161] on span "30717107787" at bounding box center [131, 164] width 41 height 8
type textarea "30717107787"
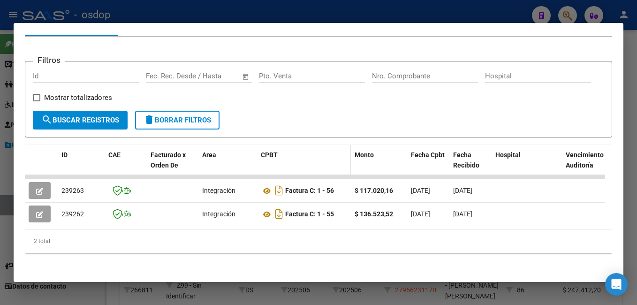
scroll to position [124, 0]
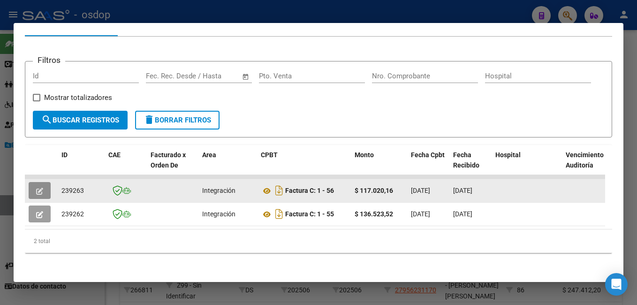
click at [40, 188] on icon "button" at bounding box center [39, 191] width 7 height 7
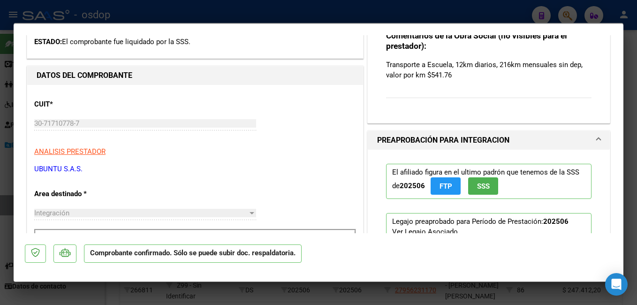
scroll to position [141, 0]
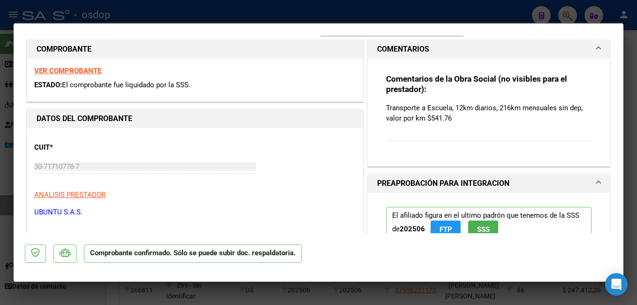
click at [430, 4] on div at bounding box center [318, 152] width 637 height 305
type input "$ 0,00"
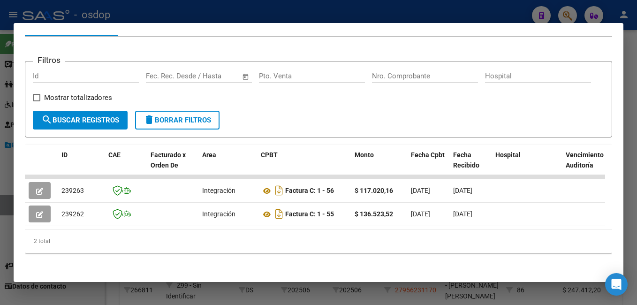
click at [428, 8] on div at bounding box center [318, 152] width 637 height 305
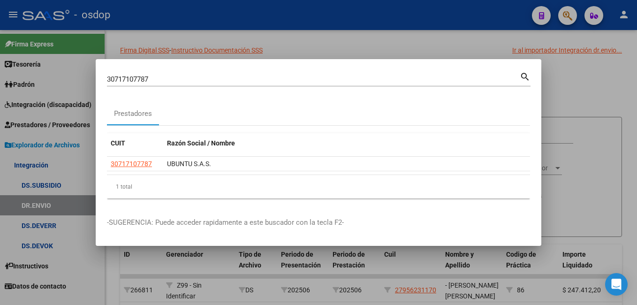
click at [281, 47] on div at bounding box center [318, 152] width 637 height 305
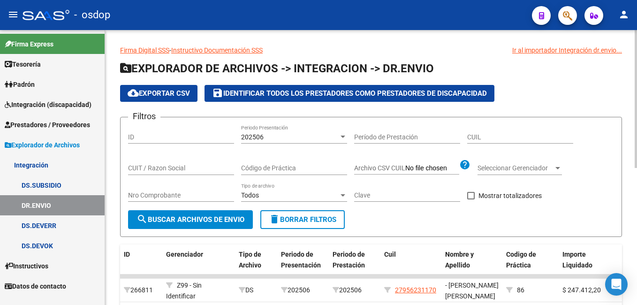
click at [150, 137] on input "ID" at bounding box center [181, 137] width 106 height 8
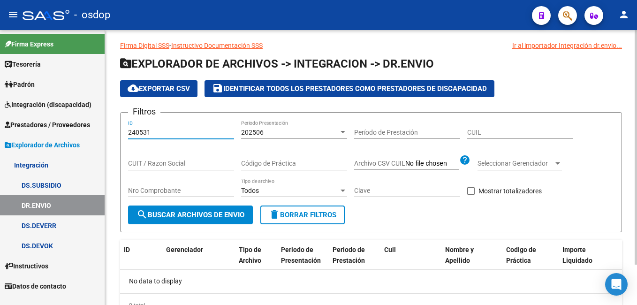
scroll to position [0, 0]
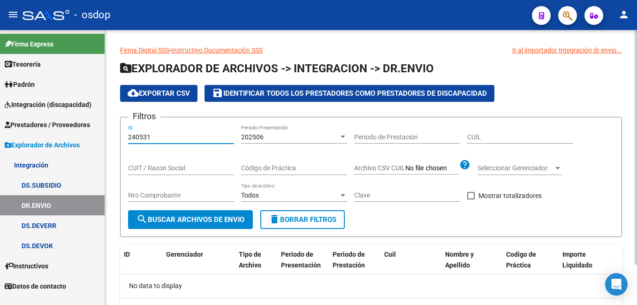
click at [181, 135] on input "240531" at bounding box center [181, 137] width 106 height 8
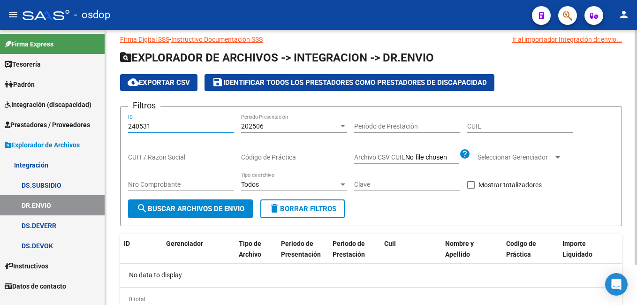
scroll to position [47, 0]
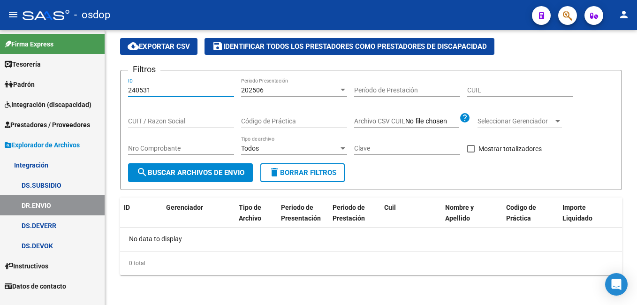
type input "240531"
click at [276, 15] on div "- osdop" at bounding box center [274, 15] width 502 height 21
click at [43, 104] on span "Integración (discapacidad)" at bounding box center [48, 104] width 87 height 10
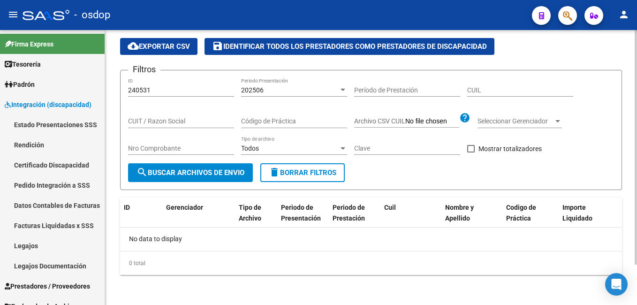
click at [156, 89] on input "240531" at bounding box center [181, 90] width 106 height 8
drag, startPoint x: 144, startPoint y: 87, endPoint x: 111, endPoint y: 89, distance: 33.4
click at [111, 89] on div "Firma Digital SSS - Instructivo Documentación SSS Ir al importador Integración …" at bounding box center [371, 144] width 532 height 322
click at [217, 8] on div "- osdop" at bounding box center [274, 15] width 502 height 21
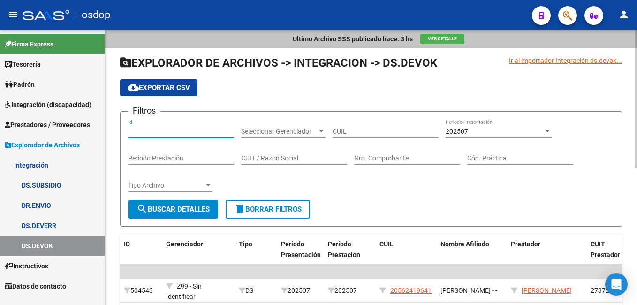
click at [215, 132] on input "Id" at bounding box center [181, 132] width 106 height 8
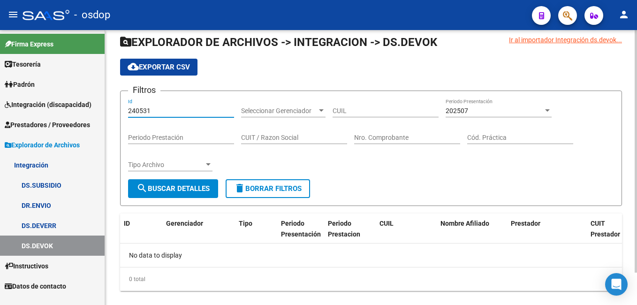
scroll to position [37, 0]
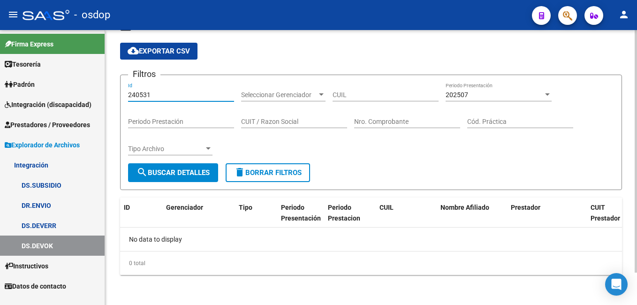
click at [201, 96] on input "240531" at bounding box center [181, 95] width 106 height 8
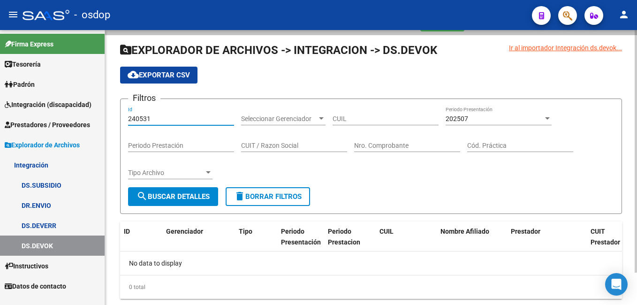
scroll to position [0, 0]
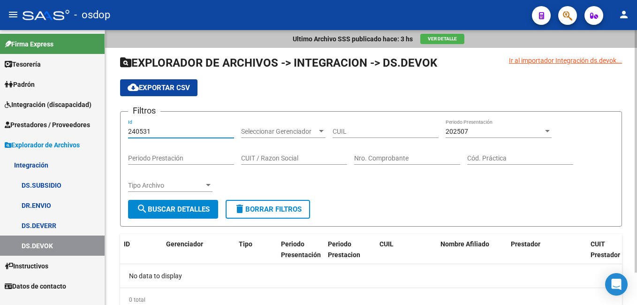
type input "240531"
click at [226, 46] on div "Ultimo Archivo SSS publicado hace: 3 hs Ver Detalle" at bounding box center [371, 39] width 532 height 18
click at [226, 39] on div "Ultimo Archivo SSS publicado hace: 3 hs Ver Detalle" at bounding box center [371, 39] width 532 height 18
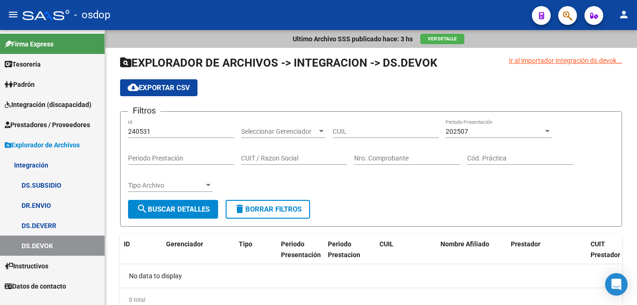
click at [607, 24] on mat-toolbar "menu - osdop person" at bounding box center [318, 15] width 637 height 30
click at [446, 43] on button "Ver Detalle" at bounding box center [442, 39] width 44 height 10
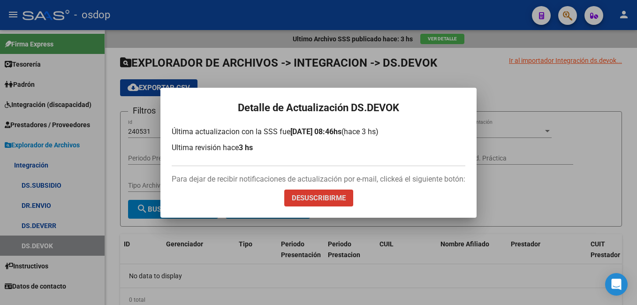
click at [262, 53] on div at bounding box center [318, 152] width 637 height 305
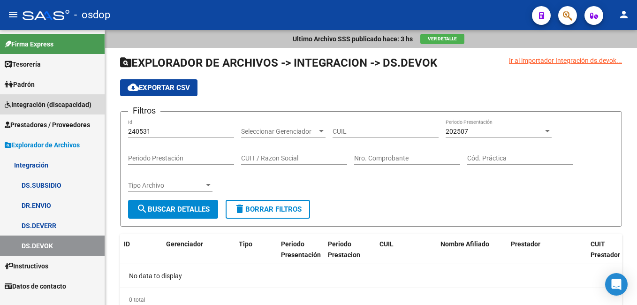
click at [65, 105] on span "Integración (discapacidad)" at bounding box center [48, 104] width 87 height 10
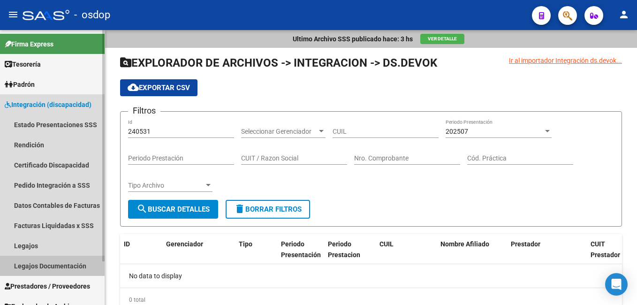
click at [53, 270] on link "Legajos Documentación" at bounding box center [52, 266] width 105 height 20
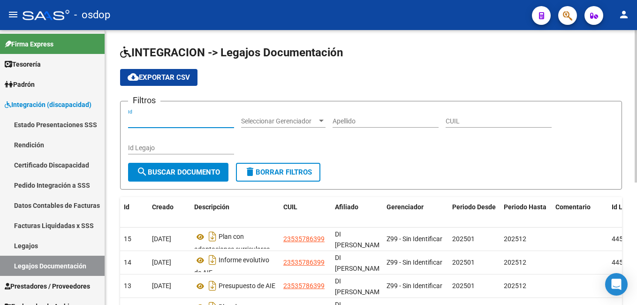
click at [181, 123] on input "Id" at bounding box center [181, 121] width 106 height 8
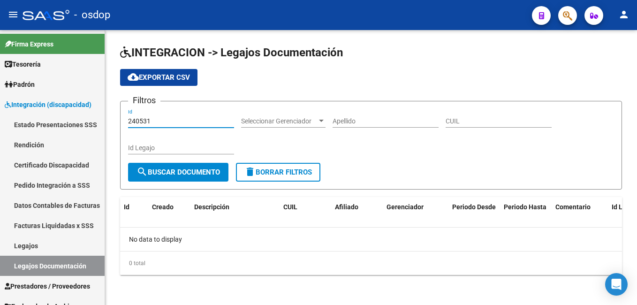
type input "240531"
click at [428, 11] on div "- osdop" at bounding box center [274, 15] width 502 height 21
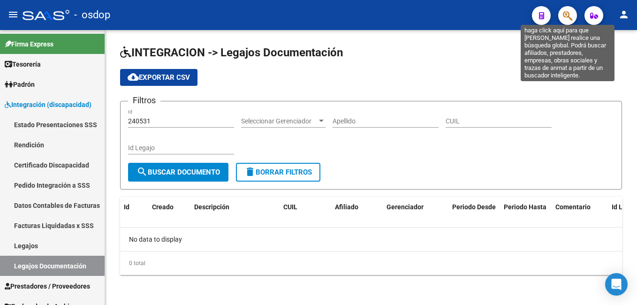
click at [565, 21] on icon "button" at bounding box center [567, 15] width 9 height 11
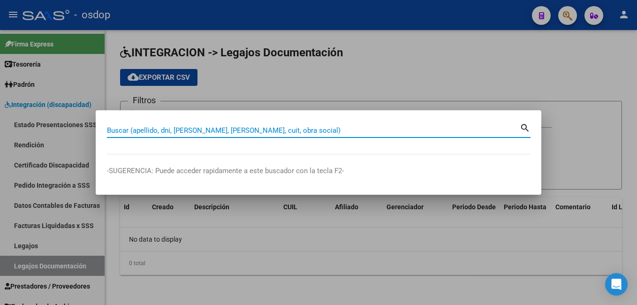
click at [215, 134] on input "Buscar (apellido, dni, [PERSON_NAME], [PERSON_NAME], cuit, obra social)" at bounding box center [313, 130] width 413 height 8
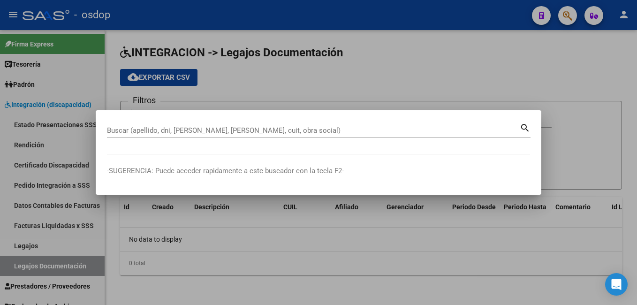
click at [283, 39] on div at bounding box center [318, 152] width 637 height 305
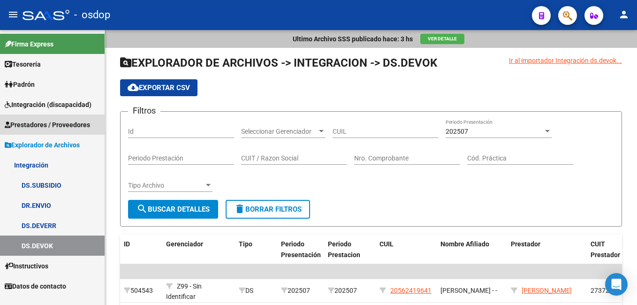
click at [57, 120] on span "Prestadores / Proveedores" at bounding box center [47, 125] width 85 height 10
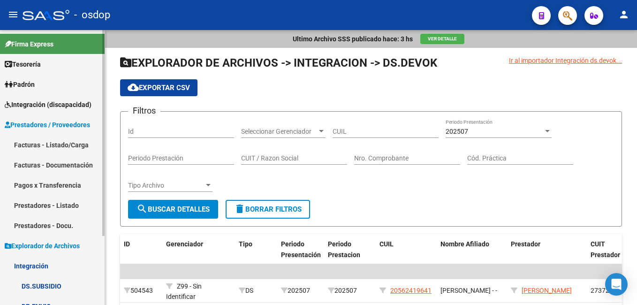
click at [54, 144] on link "Facturas - Listado/Carga" at bounding box center [52, 145] width 105 height 20
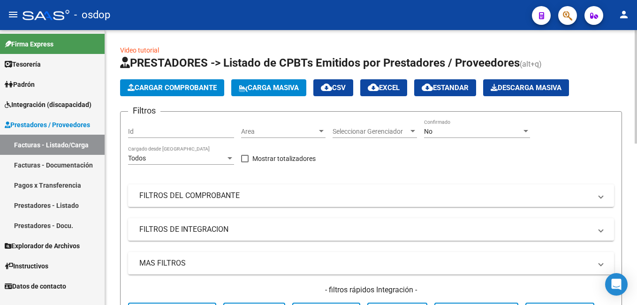
click at [174, 133] on input "Id" at bounding box center [181, 132] width 106 height 8
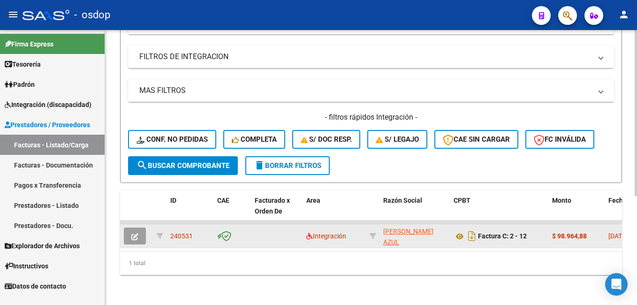
type input "240532"
click at [136, 233] on icon "button" at bounding box center [134, 236] width 7 height 7
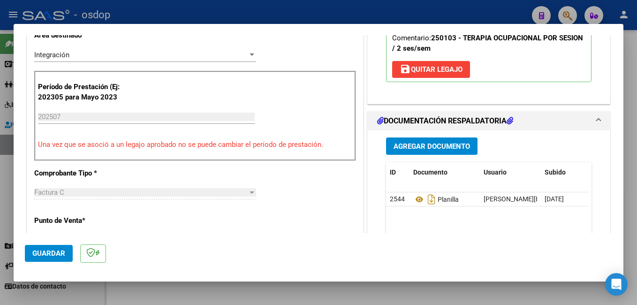
scroll to position [235, 0]
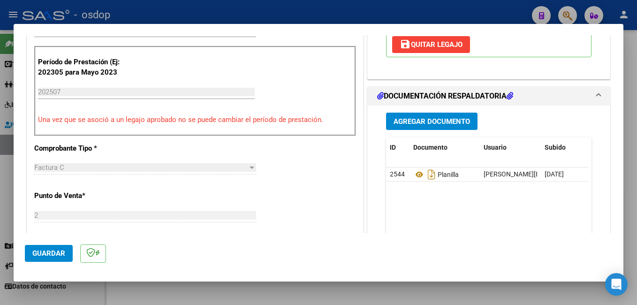
click at [407, 126] on span "Agregar Documento" at bounding box center [432, 121] width 76 height 8
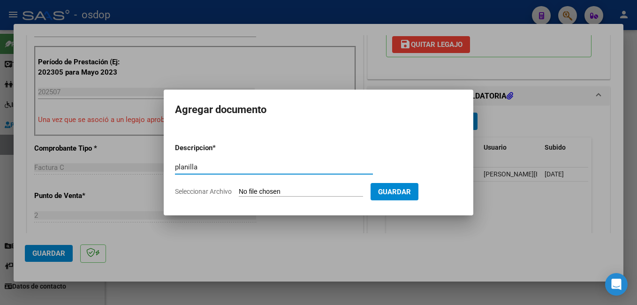
type input "planilla"
click at [300, 191] on input "Seleccionar Archivo" at bounding box center [301, 192] width 124 height 9
type input "C:\fakepath\CamScanner [DATE] 12.19.pdf"
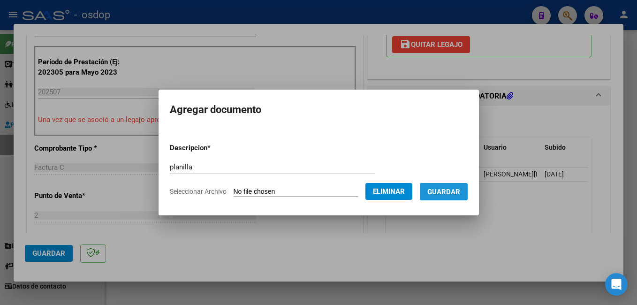
click at [451, 191] on span "Guardar" at bounding box center [444, 192] width 33 height 8
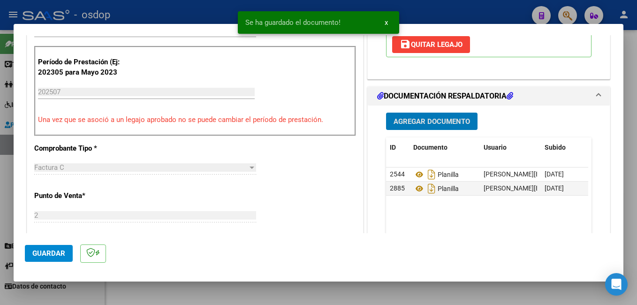
click at [65, 255] on button "Guardar" at bounding box center [49, 253] width 48 height 17
